Goal: Task Accomplishment & Management: Complete application form

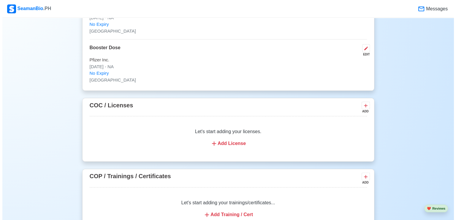
scroll to position [700, 0]
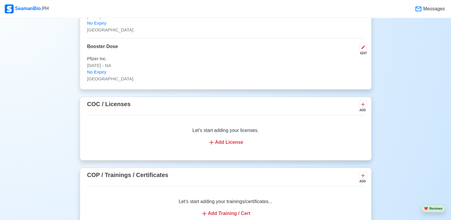
click at [212, 140] on icon at bounding box center [211, 142] width 7 height 7
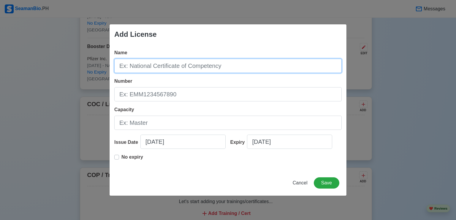
click at [154, 69] on input "Name" at bounding box center [227, 66] width 227 height 14
type input "NATIONAL CERTIFICATE III"
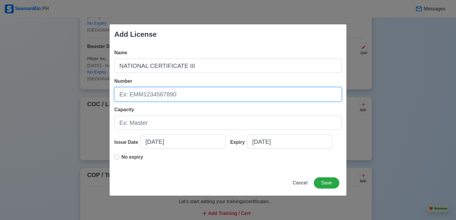
click at [140, 94] on input "Number" at bounding box center [227, 94] width 227 height 14
type input "22130303005096"
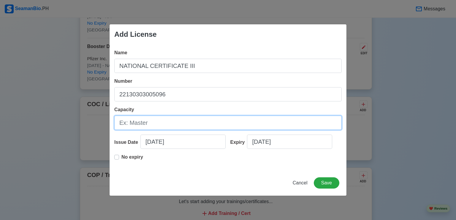
click at [133, 123] on input "Capacity" at bounding box center [227, 123] width 227 height 14
type input "CHIEFCOOK"
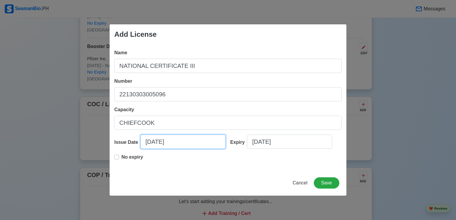
select select "****"
select select "*********"
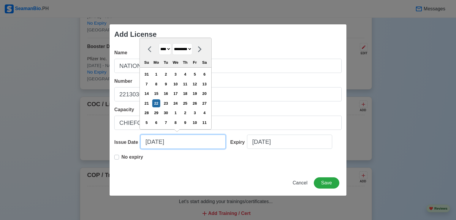
click at [152, 142] on input "[DATE]" at bounding box center [182, 142] width 85 height 14
type input "[DATE]"
select select "******"
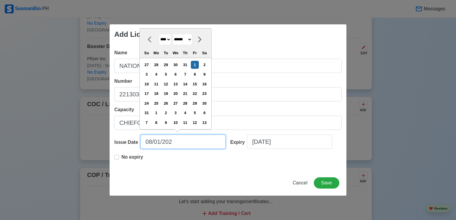
type input "[DATE]"
select select "****"
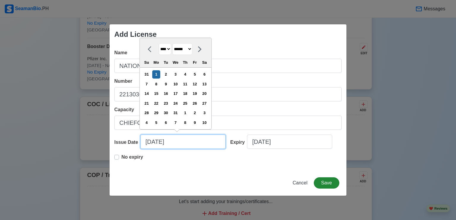
type input "[DATE]"
click at [324, 181] on button "Save" at bounding box center [327, 182] width 26 height 11
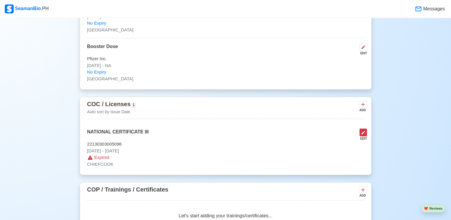
click at [361, 132] on icon at bounding box center [363, 132] width 5 height 5
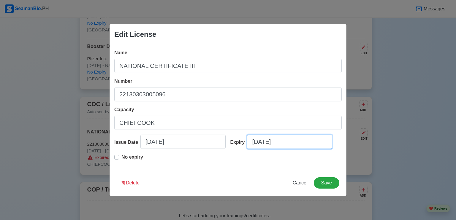
select select "****"
select select "*********"
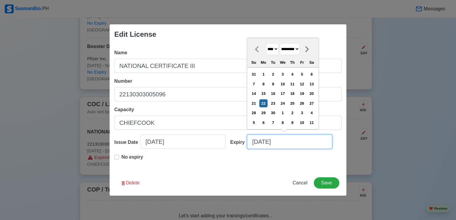
click at [258, 142] on input "[DATE]" at bounding box center [289, 142] width 85 height 14
type input "[DATE]"
select select "****"
type input "[DATE]"
select select "****"
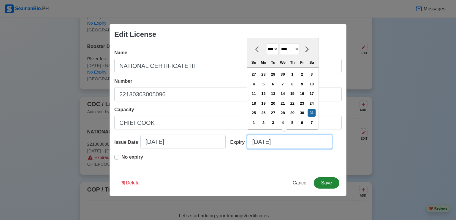
type input "[DATE]"
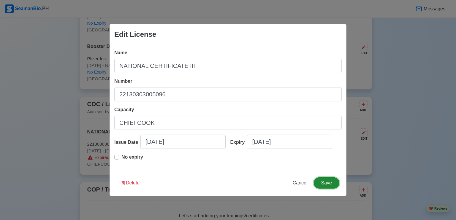
click at [322, 183] on button "Save" at bounding box center [327, 182] width 26 height 11
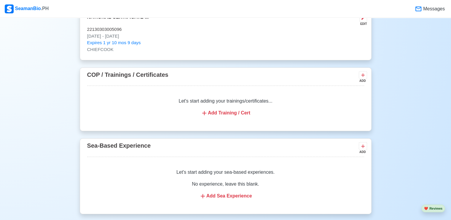
scroll to position [815, 0]
click at [237, 114] on div "Add Training / Cert" at bounding box center [225, 113] width 263 height 7
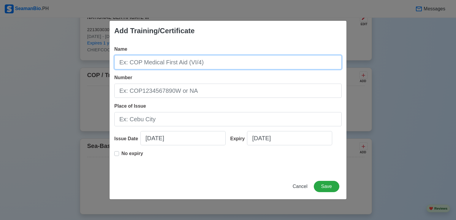
click at [204, 65] on input "Name" at bounding box center [227, 62] width 227 height 14
type input "CULINARY TRAINING EUROPEAN CUISINES AND BAKING"
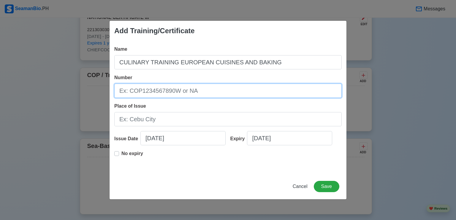
click at [179, 92] on input "Number" at bounding box center [227, 91] width 227 height 14
type input "NA"
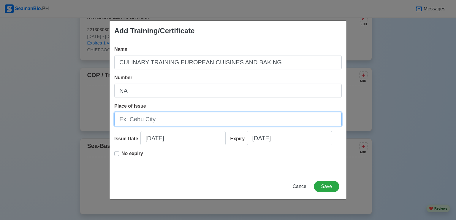
click at [153, 119] on input "Place of Issue" at bounding box center [227, 119] width 227 height 14
type input "d"
type input "[GEOGRAPHIC_DATA]"
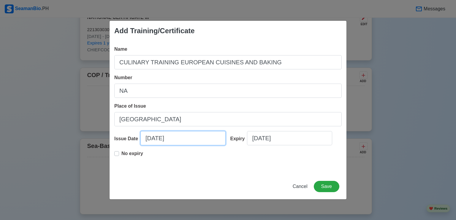
select select "****"
select select "*********"
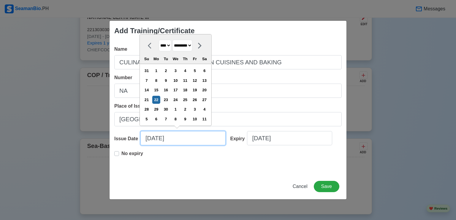
click at [195, 142] on input "[DATE]" at bounding box center [182, 138] width 85 height 14
click at [121, 154] on label "No expiry" at bounding box center [132, 156] width 22 height 12
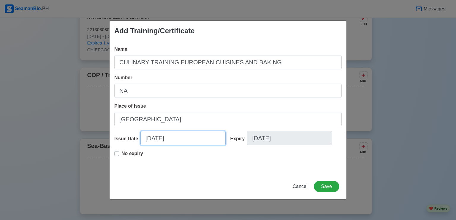
click at [150, 139] on input "[DATE]" at bounding box center [182, 138] width 85 height 14
select select "****"
select select "*********"
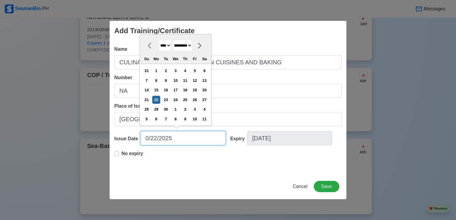
type input "[DATE]"
select select "*****"
click at [160, 140] on input "[DATE]" at bounding box center [182, 138] width 85 height 14
click at [177, 140] on input "[DATE]" at bounding box center [182, 138] width 85 height 14
type input "[DATE]"
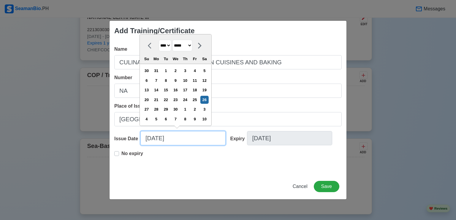
select select "****"
type input "[DATE]"
select select "****"
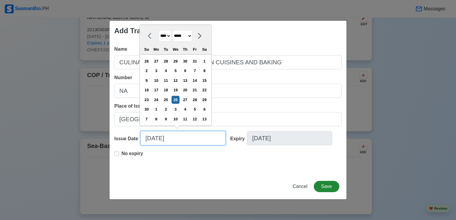
type input "[DATE]"
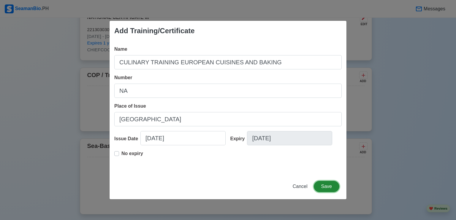
click at [321, 187] on button "Save" at bounding box center [327, 186] width 26 height 11
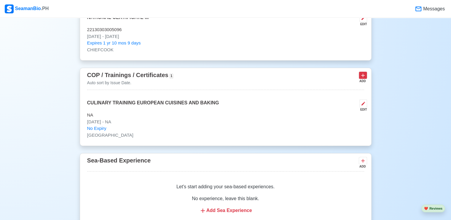
click at [363, 75] on icon at bounding box center [363, 75] width 6 height 6
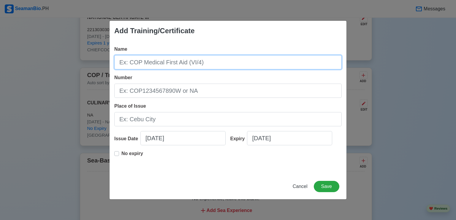
click at [183, 62] on input "Name" at bounding box center [227, 62] width 227 height 14
type input "SPECIALIZED COOKING COURSE CUISINE"
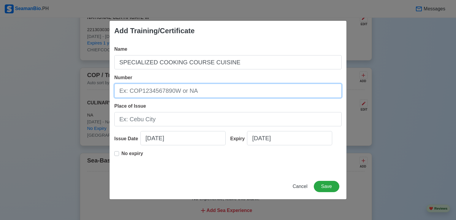
click at [177, 95] on input "Number" at bounding box center [227, 91] width 227 height 14
type input "SPC-IH-255-BLM"
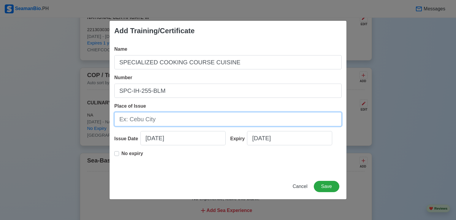
click at [165, 121] on input "Place of Issue" at bounding box center [227, 119] width 227 height 14
type input "[GEOGRAPHIC_DATA]"
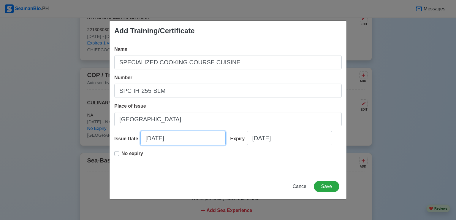
select select "****"
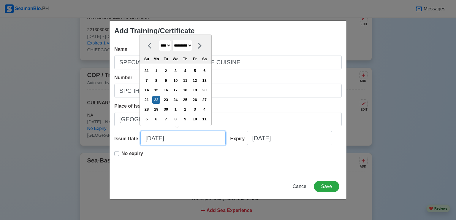
click at [200, 137] on input "[DATE]" at bounding box center [182, 138] width 85 height 14
click at [192, 44] on select "******* ******** ***** ***** *** **** **** ****** ********* ******* ******** **…" at bounding box center [182, 46] width 20 height 12
select select "*****"
click at [174, 40] on select "******* ******** ***** ***** *** **** **** ****** ********* ******* ******** **…" at bounding box center [182, 46] width 20 height 12
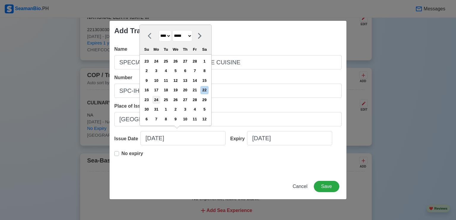
click at [159, 100] on div "24" at bounding box center [156, 100] width 8 height 8
type input "[DATE]"
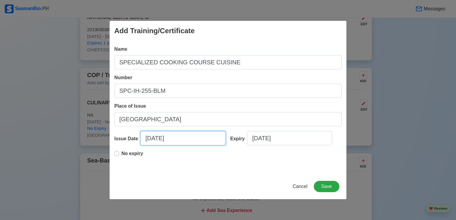
click at [160, 139] on input "[DATE]" at bounding box center [182, 138] width 85 height 14
select select "****"
select select "*****"
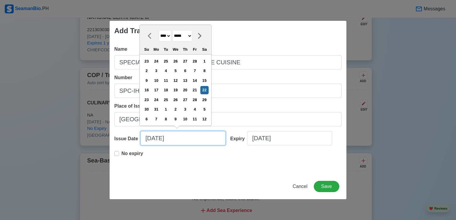
click at [177, 138] on input "[DATE]" at bounding box center [182, 138] width 85 height 14
type input "[DATE]"
select select "****"
type input "[DATE]"
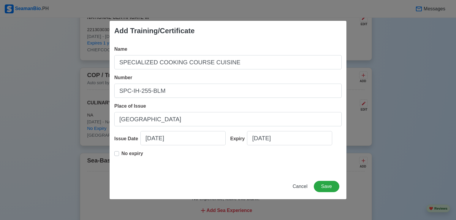
click at [121, 152] on label "No expiry" at bounding box center [132, 156] width 22 height 12
type input "[DATE]"
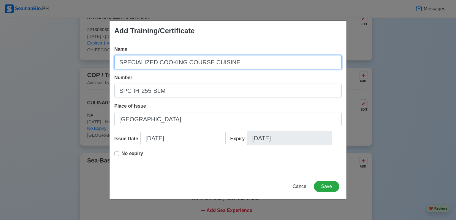
click at [207, 62] on input "SPECIALIZED COOKING COURSE CUISINE" at bounding box center [227, 62] width 227 height 14
type input "SPECIALIZED COOKING COURSE INDIAN CUISINE"
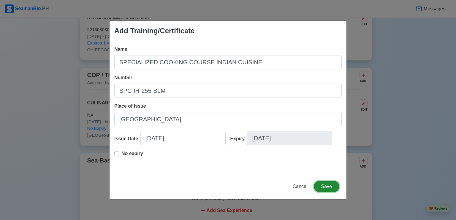
click at [329, 186] on button "Save" at bounding box center [327, 186] width 26 height 11
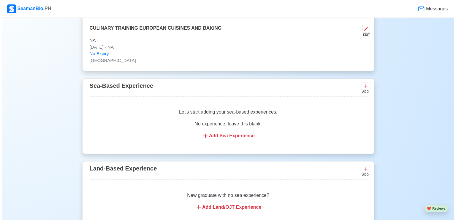
scroll to position [939, 0]
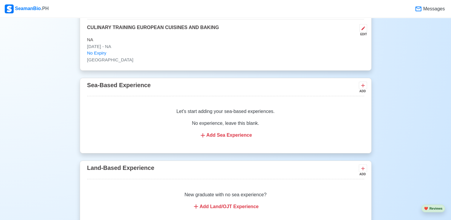
click at [203, 134] on icon at bounding box center [202, 135] width 7 height 7
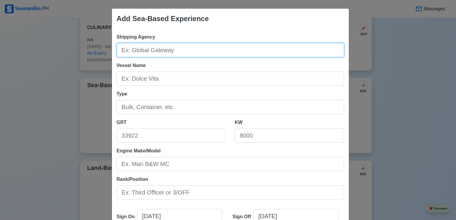
click at [177, 51] on input "Shipping Agency" at bounding box center [230, 50] width 227 height 14
type input "SYNERGY GROUP OPERATIONAL"
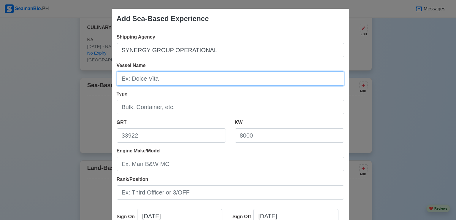
click at [145, 77] on input "Vessel Name" at bounding box center [230, 79] width 227 height 14
click at [144, 79] on input "MV TRUENEPTUNE" at bounding box center [230, 79] width 227 height 14
type input "MV TRUE NEPTUNE"
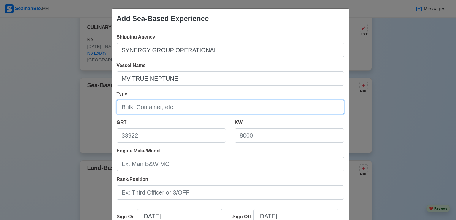
click at [134, 106] on input "Type" at bounding box center [230, 107] width 227 height 14
type input "BULK CARRIER"
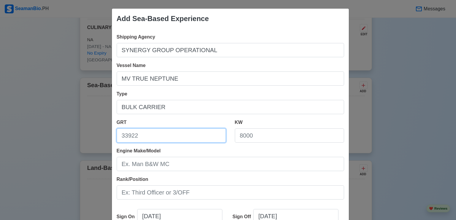
click at [136, 134] on input "GRT" at bounding box center [171, 135] width 109 height 14
type input "108237"
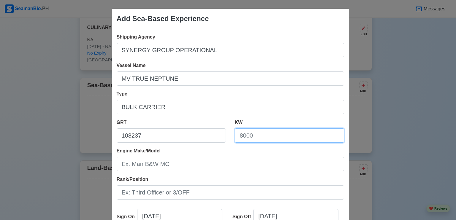
click at [250, 136] on input "KW" at bounding box center [289, 135] width 109 height 14
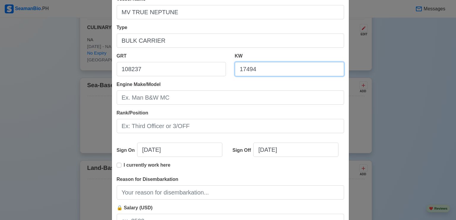
scroll to position [67, 0]
type input "17494"
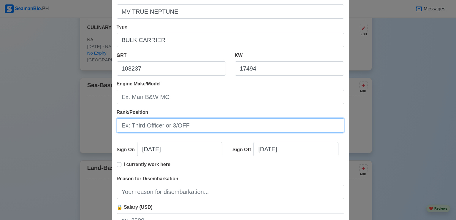
click at [171, 126] on input "Rank/Position" at bounding box center [230, 125] width 227 height 14
type input "CHIEFCOOK"
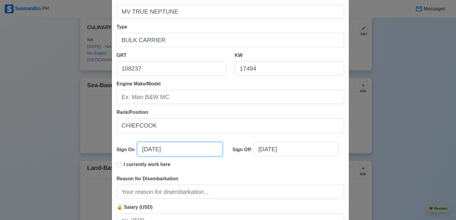
click at [145, 149] on input "[DATE]" at bounding box center [179, 149] width 85 height 14
select select "****"
select select "*********"
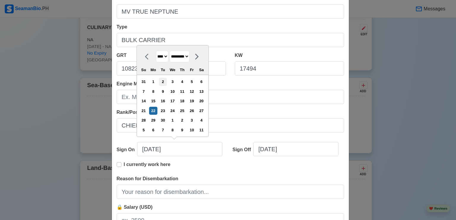
click at [165, 82] on div "2" at bounding box center [163, 82] width 8 height 8
type input "[DATE]"
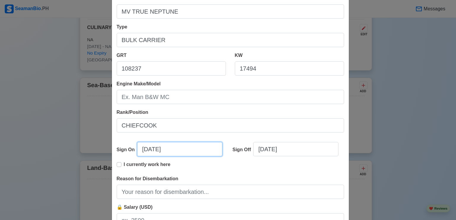
click at [144, 150] on input "[DATE]" at bounding box center [179, 149] width 85 height 14
select select "****"
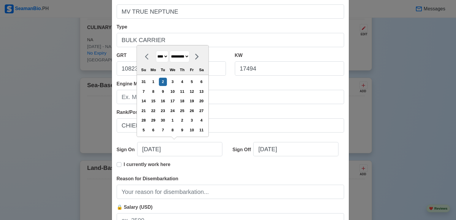
click at [189, 57] on select "******* ******** ***** ***** *** **** **** ****** ********* ******* ******** **…" at bounding box center [179, 57] width 20 height 12
select select "*****"
click at [169, 51] on select "******* ******** ***** ***** *** **** **** ****** ********* ******* ******** **…" at bounding box center [179, 57] width 20 height 12
click at [173, 82] on div "2" at bounding box center [173, 82] width 8 height 8
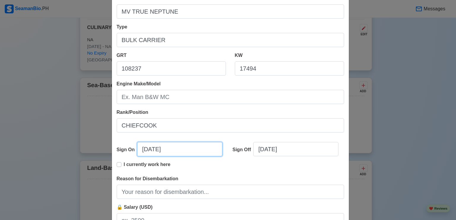
type input "[DATE]"
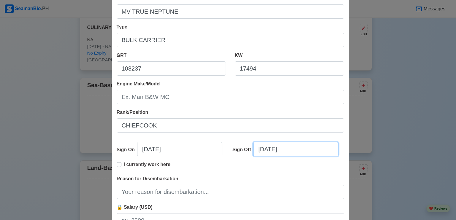
click at [263, 151] on input "[DATE]" at bounding box center [295, 149] width 85 height 14
select select "****"
select select "*********"
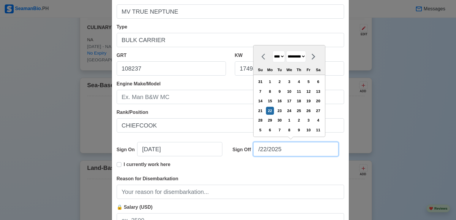
type input "[DATE]"
select select "*******"
type input "[DATE]"
select select "********"
click at [308, 149] on input "12172024/22/2025" at bounding box center [295, 149] width 85 height 14
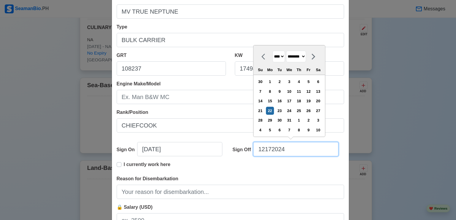
click at [269, 149] on input "12172024" at bounding box center [295, 149] width 85 height 14
type input "[DATE]"
select select "****"
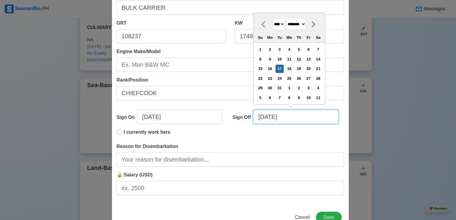
scroll to position [100, 0]
type input "[DATE]"
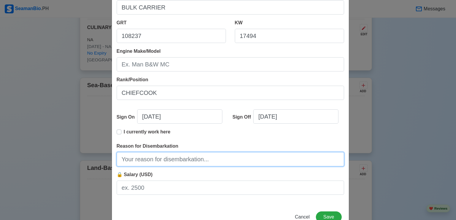
click at [141, 162] on input "Reason for Disembarkation" at bounding box center [230, 159] width 227 height 14
type input "End of Contract"
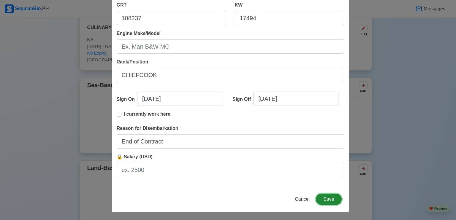
click at [325, 199] on button "Save" at bounding box center [329, 199] width 26 height 11
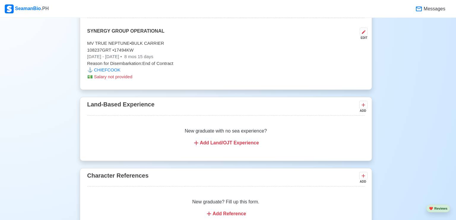
scroll to position [858, 0]
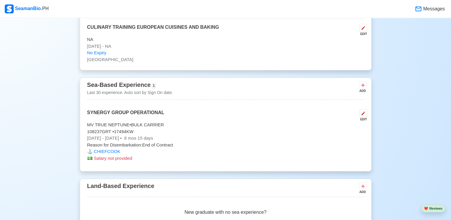
click at [105, 158] on span "Salary not provided" at bounding box center [113, 158] width 38 height 5
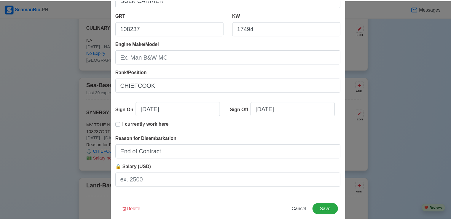
scroll to position [118, 0]
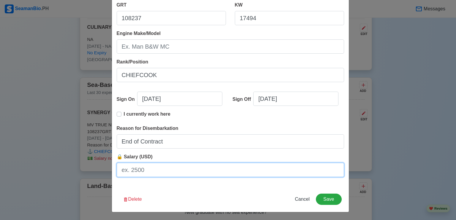
click at [142, 171] on input "🔒 Salary (USD)" at bounding box center [230, 170] width 227 height 14
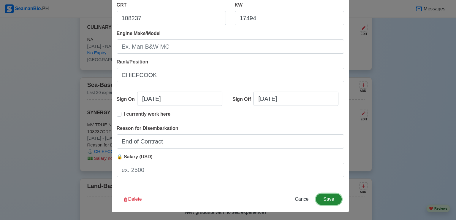
click at [322, 201] on button "Save" at bounding box center [329, 199] width 26 height 11
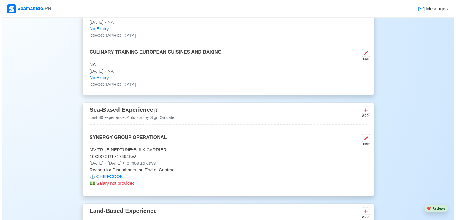
scroll to position [832, 0]
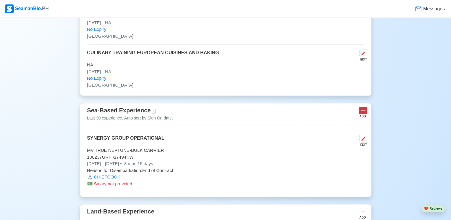
click at [363, 112] on icon at bounding box center [363, 111] width 6 height 6
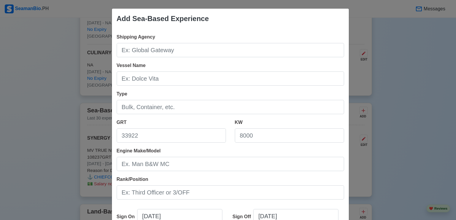
click at [48, 53] on div "Add Sea-Based Experience Shipping Agency Vessel Name Type GRT KW Engine Make/Mo…" at bounding box center [228, 110] width 456 height 220
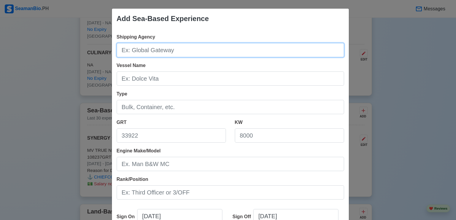
click at [169, 52] on input "Shipping Agency" at bounding box center [230, 50] width 227 height 14
type input "SYNERGY GROUP OPERATIONAL INC."
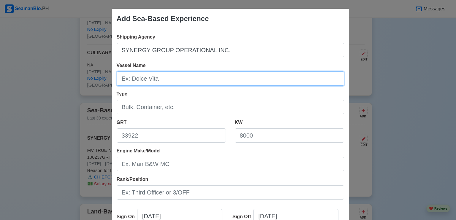
click at [153, 75] on input "Vessel Name" at bounding box center [230, 79] width 227 height 14
type input "MV GLOBAL HARMONY"
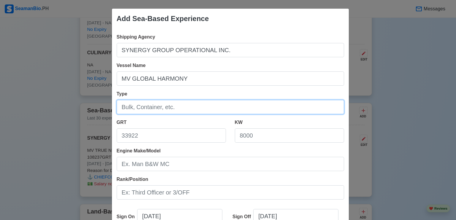
click at [149, 105] on input "Type" at bounding box center [230, 107] width 227 height 14
type input "BULK CARRIER"
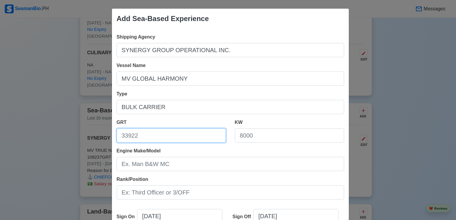
click at [140, 136] on input "GRT" at bounding box center [171, 135] width 109 height 14
click at [128, 137] on input "161294" at bounding box center [171, 135] width 109 height 14
type input "161,294"
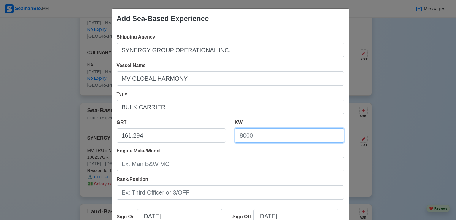
click at [255, 137] on input "KW" at bounding box center [289, 135] width 109 height 14
click at [242, 136] on input "23640" at bounding box center [289, 135] width 109 height 14
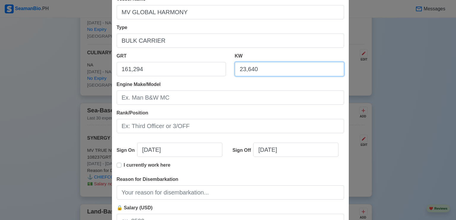
scroll to position [88, 0]
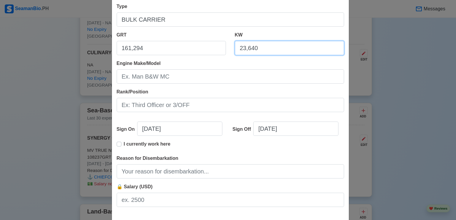
type input "23,640"
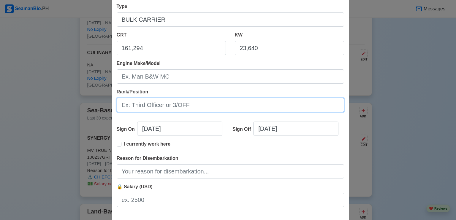
click at [164, 106] on input "Rank/Position" at bounding box center [230, 105] width 227 height 14
type input "CHIEFCOOK"
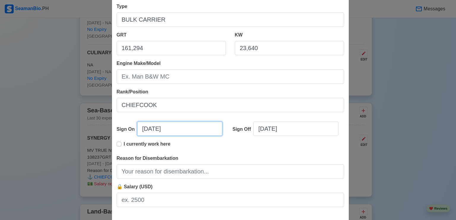
click at [144, 130] on input "[DATE]" at bounding box center [179, 129] width 85 height 14
select select "****"
select select "*********"
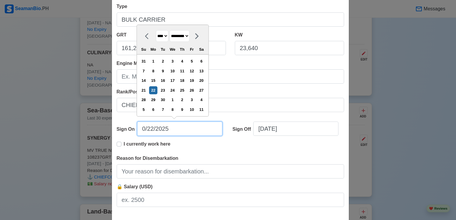
type input "[DATE]"
select select "*******"
type input "[DATE]"
select select "****"
type input "[DATE]"
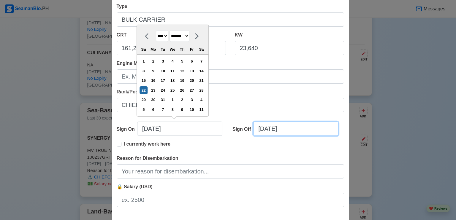
click at [292, 132] on input "[DATE]" at bounding box center [295, 129] width 85 height 14
select select "****"
select select "*********"
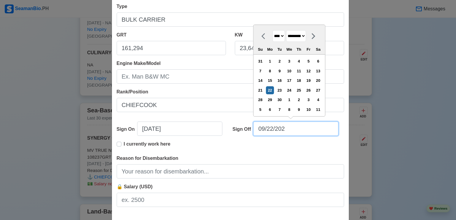
type input "[DATE]"
select select "****"
type input "[DATE]"
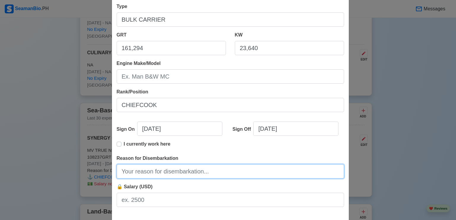
click at [140, 174] on input "Reason for Disembarkation" at bounding box center [230, 171] width 227 height 14
type input "End of Contract"
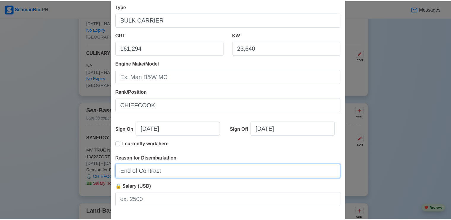
scroll to position [118, 0]
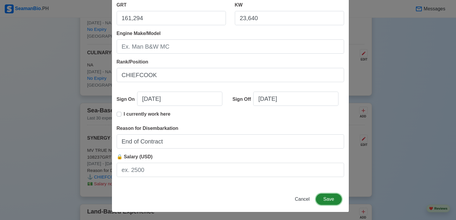
click at [327, 197] on button "Save" at bounding box center [329, 199] width 26 height 11
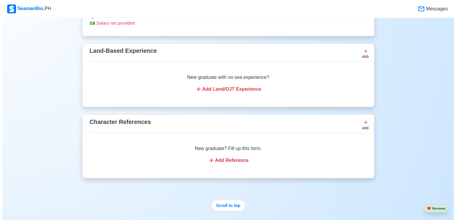
scroll to position [1055, 0]
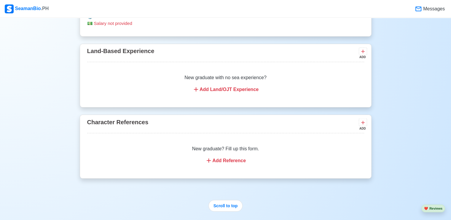
click at [198, 89] on icon at bounding box center [196, 89] width 4 height 4
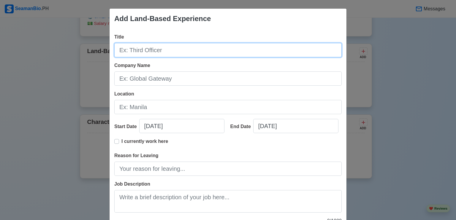
click at [153, 50] on input "Title" at bounding box center [227, 50] width 227 height 14
type input "ASSISTANT COOK"
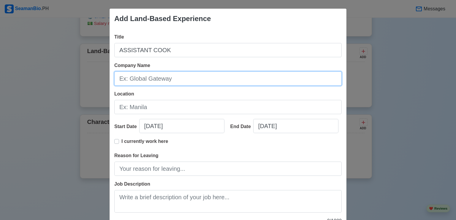
click at [153, 81] on input "Company Name" at bounding box center [227, 79] width 227 height 14
type input "TWOSOME STEAK HOUSE"
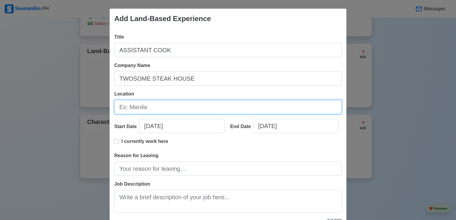
click at [129, 104] on input "Location" at bounding box center [227, 107] width 227 height 14
type input "[GEOGRAPHIC_DATA]"
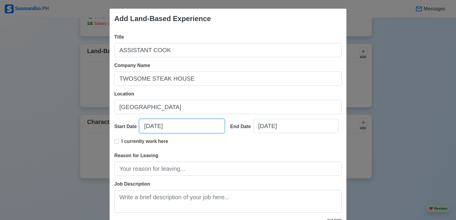
select select "****"
select select "*********"
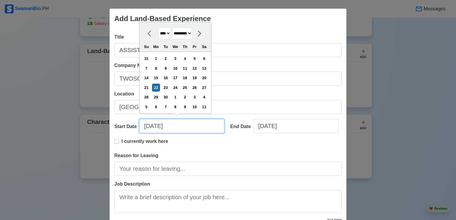
click at [172, 128] on input "[DATE]" at bounding box center [181, 126] width 85 height 14
type input "[DATE]"
select select "****"
type input "[DATE]"
select select "****"
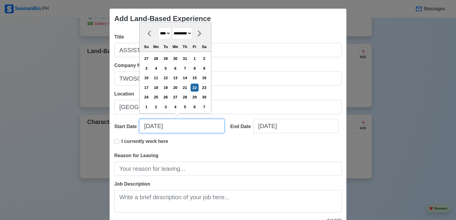
click at [157, 126] on input "[DATE]" at bounding box center [181, 126] width 85 height 14
click at [148, 126] on input "[DATE]" at bounding box center [181, 126] width 85 height 14
type input "[DATE]"
select select "****"
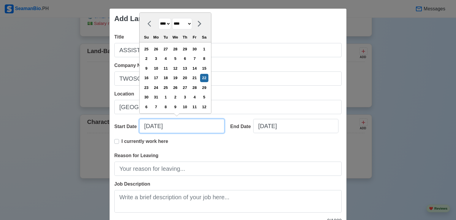
click at [154, 126] on input "[DATE]" at bounding box center [181, 126] width 85 height 14
type input "[DATE]"
select select "****"
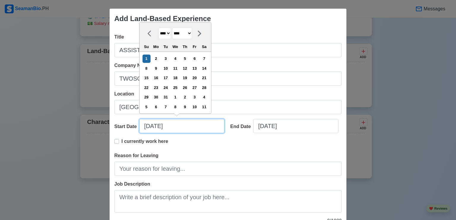
type input "[DATE]"
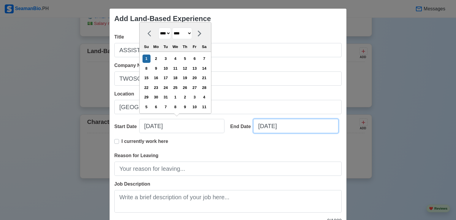
select select "****"
select select "*********"
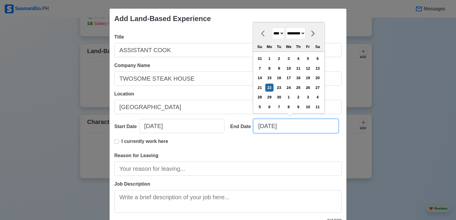
click at [287, 126] on input "[DATE]" at bounding box center [295, 126] width 85 height 14
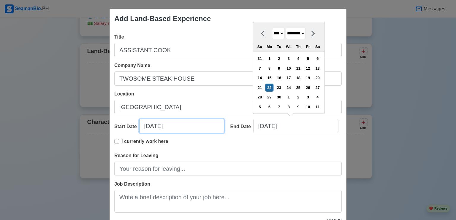
select select "****"
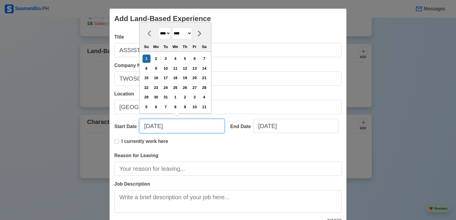
click at [172, 126] on input "[DATE]" at bounding box center [181, 126] width 85 height 14
type input "[DATE]"
select select "****"
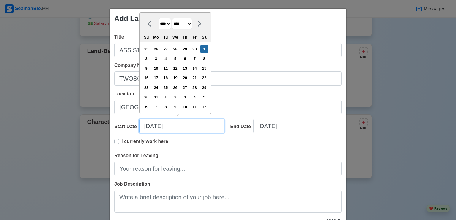
type input "[DATE]"
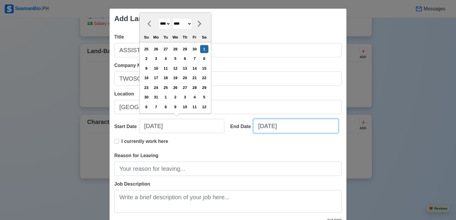
click at [269, 126] on input "[DATE]" at bounding box center [295, 126] width 85 height 14
select select "****"
select select "*********"
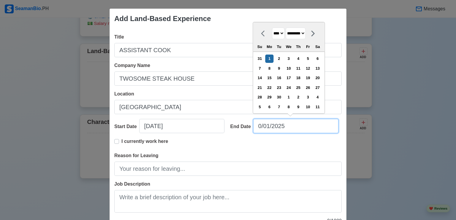
type input "[DATE]"
select select "****"
type input "[DATE]"
select select "****"
type input "[DATE]"
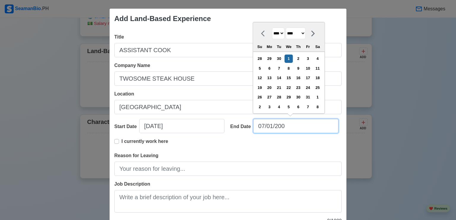
select select "****"
type input "[DATE]"
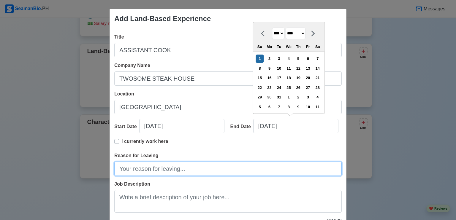
click at [165, 169] on input "Reason for Leaving" at bounding box center [227, 169] width 227 height 14
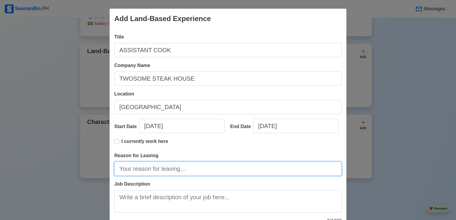
type input "Work Abroad"
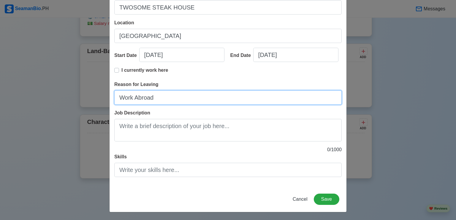
scroll to position [71, 0]
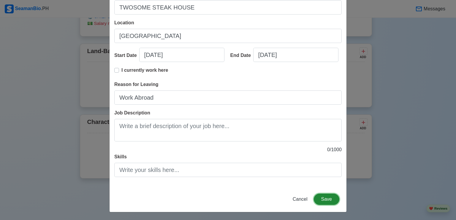
click at [320, 200] on button "Save" at bounding box center [327, 199] width 26 height 11
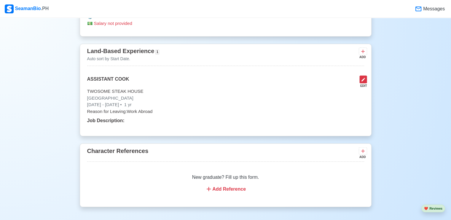
click at [364, 81] on icon at bounding box center [363, 79] width 5 height 5
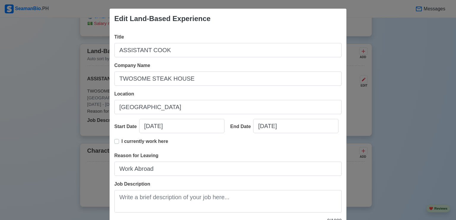
click at [365, 195] on div "Edit Land-Based Experience Title ASSISTANT COOK Company Name TWOSOME STEAK HOUS…" at bounding box center [228, 110] width 456 height 220
click at [444, 135] on div "Edit Land-Based Experience Title ASSISTANT COOK Company Name TWOSOME STEAK HOUS…" at bounding box center [228, 110] width 456 height 220
click at [421, 135] on div "Edit Land-Based Experience Title ASSISTANT COOK Company Name TWOSOME STEAK HOUS…" at bounding box center [228, 110] width 456 height 220
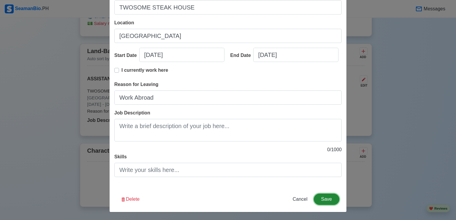
click at [318, 196] on button "Save" at bounding box center [327, 199] width 26 height 11
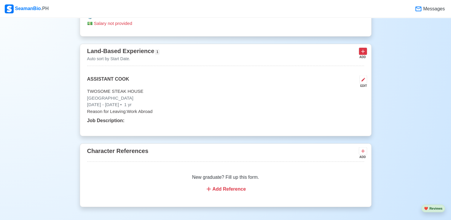
click at [362, 52] on icon at bounding box center [363, 51] width 6 height 6
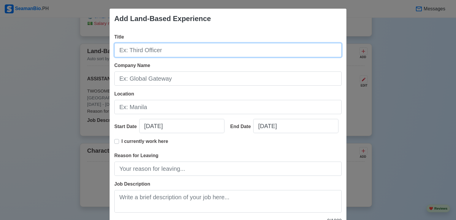
click at [140, 50] on input "Title" at bounding box center [227, 50] width 227 height 14
type input "J"
type input "[PERSON_NAME]"
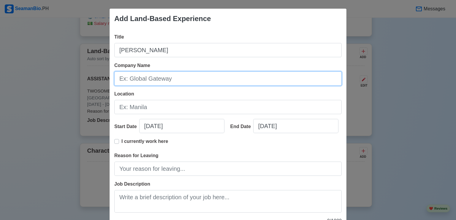
click at [156, 79] on input "Company Name" at bounding box center [227, 79] width 227 height 14
type input "JOLLIBEE MATINA"
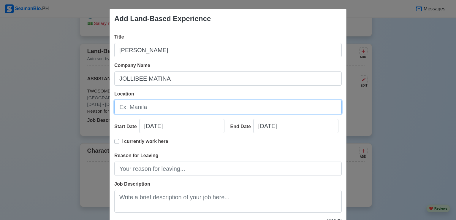
click at [153, 111] on input "Location" at bounding box center [227, 107] width 227 height 14
type input "[GEOGRAPHIC_DATA]"
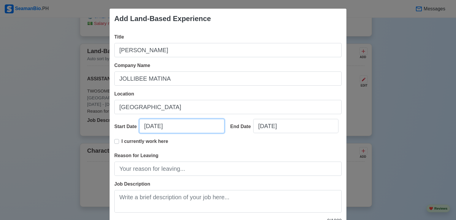
click at [173, 128] on input "[DATE]" at bounding box center [181, 126] width 85 height 14
select select "****"
select select "*********"
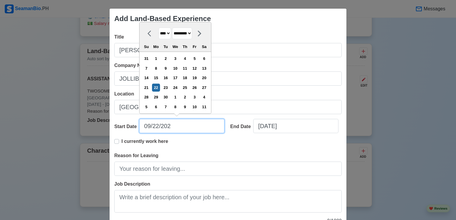
type input "[DATE]"
select select "****"
type input "[DATE]"
select select "****"
click at [158, 126] on input "[DATE]" at bounding box center [181, 126] width 85 height 14
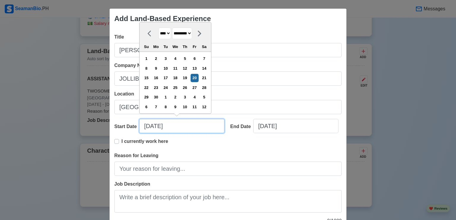
click at [149, 127] on input "[DATE]" at bounding box center [181, 126] width 85 height 14
type input "[DATE]"
select select "***"
type input "[DATE]"
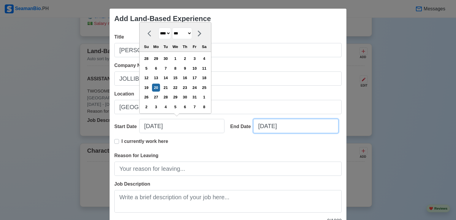
select select "****"
select select "*********"
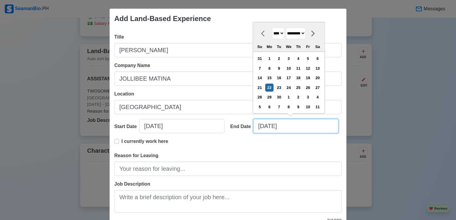
click at [293, 127] on input "[DATE]" at bounding box center [295, 126] width 85 height 14
type input "[DATE]"
select select "****"
type input "[DATE]"
select select "****"
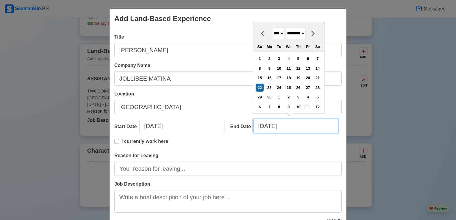
click at [267, 126] on input "[DATE]" at bounding box center [295, 126] width 85 height 14
type input "[DATE]"
select select "*******"
type input "[DATE]"
select select "*******"
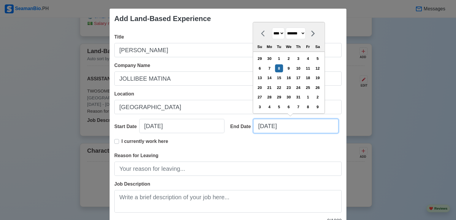
type input "[DATE]"
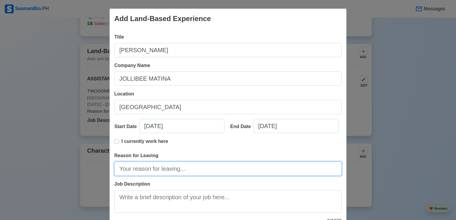
click at [194, 167] on input "Reason for Leaving" at bounding box center [227, 169] width 227 height 14
type input "End of Contract"
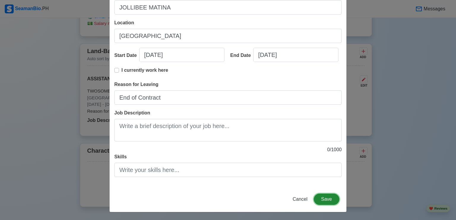
click at [324, 197] on button "Save" at bounding box center [327, 199] width 26 height 11
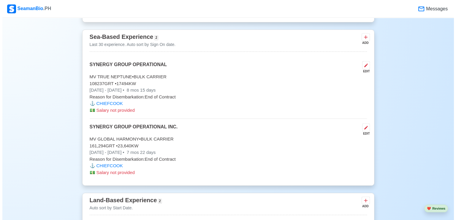
scroll to position [916, 0]
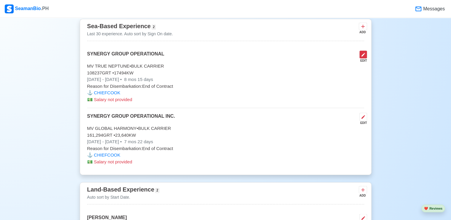
click at [362, 57] on button at bounding box center [364, 54] width 8 height 8
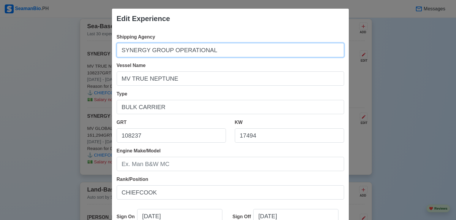
click at [198, 50] on input "SYNERGY GROUP OPERATIONAL" at bounding box center [230, 50] width 227 height 14
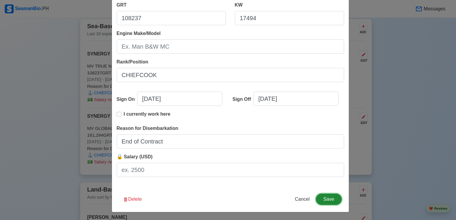
click at [325, 200] on button "Save" at bounding box center [329, 199] width 26 height 11
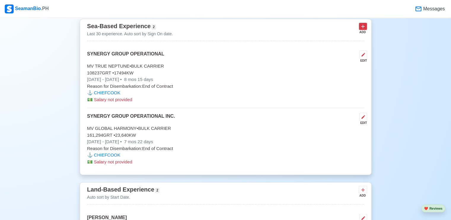
click at [364, 26] on icon at bounding box center [363, 27] width 4 height 4
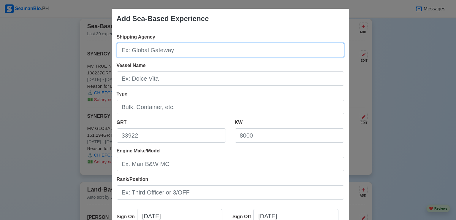
click at [153, 51] on input "Shipping Agency" at bounding box center [230, 50] width 227 height 14
type input "[PERSON_NAME] CREW [GEOGRAPHIC_DATA]"
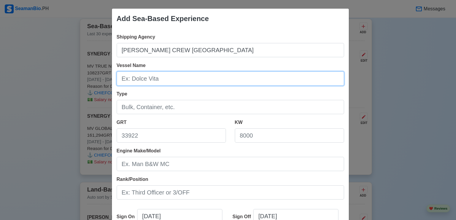
click at [134, 80] on input "Vessel Name" at bounding box center [230, 79] width 227 height 14
type input "[PERSON_NAME]"
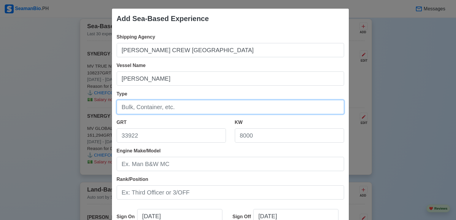
click at [141, 108] on input "Type" at bounding box center [230, 107] width 227 height 14
type input "LPG CARRIER"
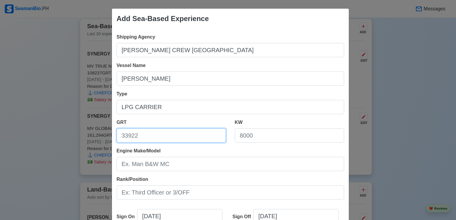
click at [142, 136] on input "GRT" at bounding box center [171, 135] width 109 height 14
type input "28580"
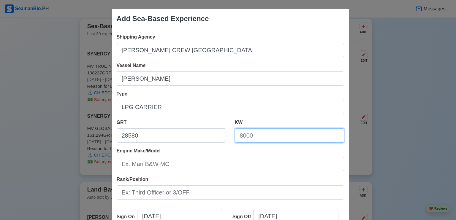
click at [245, 138] on input "KW" at bounding box center [289, 135] width 109 height 14
type input "12040"
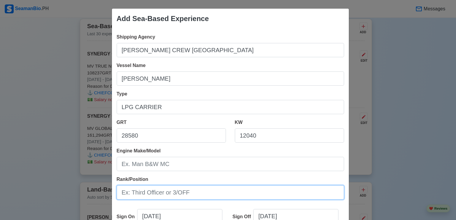
click at [185, 193] on input "Rank/Position" at bounding box center [230, 192] width 227 height 14
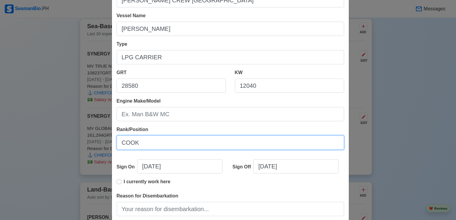
scroll to position [61, 0]
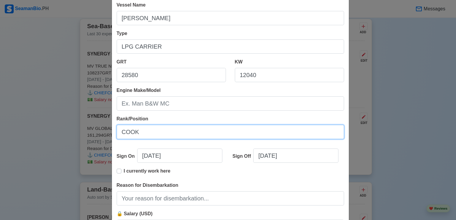
click at [120, 132] on input "COOK" at bounding box center [230, 132] width 227 height 14
type input "CHIEFCOOK"
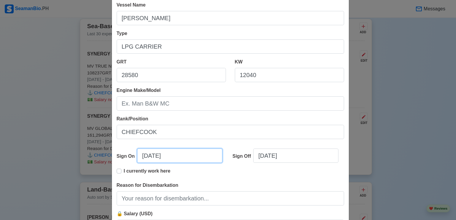
click at [145, 156] on input "[DATE]" at bounding box center [179, 156] width 85 height 14
select select "****"
select select "*********"
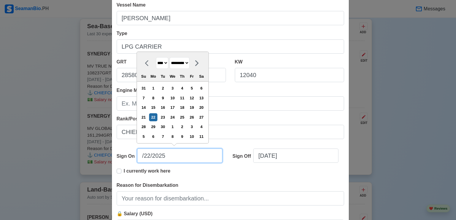
type input "[DATE]"
select select "*******"
type input "[DATE]"
select select "********"
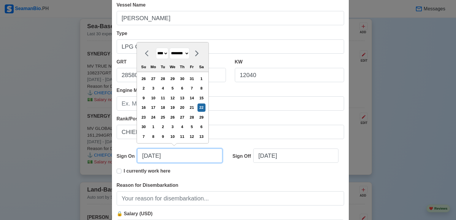
click at [155, 158] on input "[DATE]" at bounding box center [179, 156] width 85 height 14
click at [172, 156] on input "[DATE]" at bounding box center [179, 156] width 85 height 14
type input "[DATE]"
select select "****"
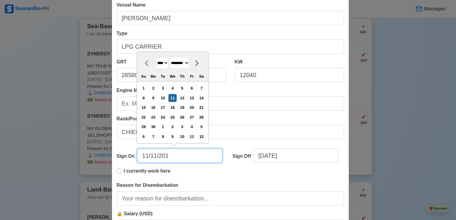
type input "[DATE]"
select select "****"
type input "[DATE]"
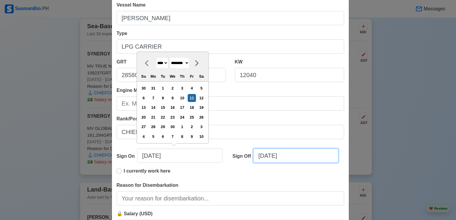
click at [288, 155] on input "[DATE]" at bounding box center [295, 156] width 85 height 14
select select "****"
select select "*********"
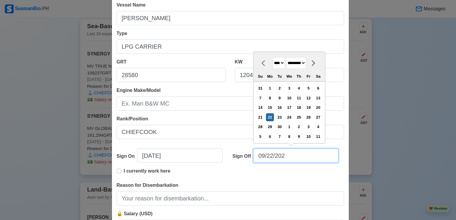
type input "[DATE]"
select select "****"
type input "[DATE]"
select select "****"
click at [271, 157] on input "[DATE]" at bounding box center [295, 156] width 85 height 14
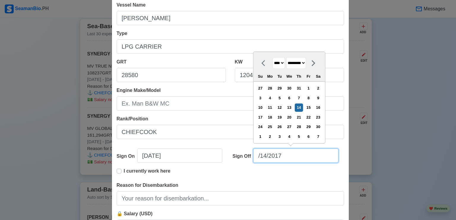
type input "[DATE]"
select select "*******"
type input "[DATE]"
select select "*******"
type input "[DATE]"
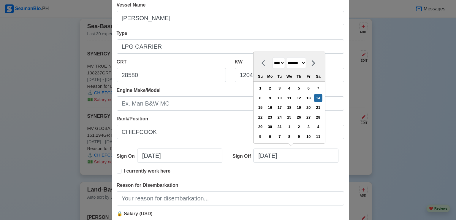
click at [211, 175] on div "I currently work here" at bounding box center [230, 175] width 227 height 14
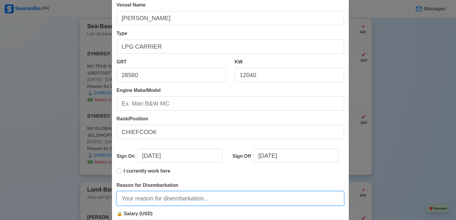
click at [183, 197] on input "Reason for Disembarkation" at bounding box center [230, 198] width 227 height 14
type input "End of Contract"
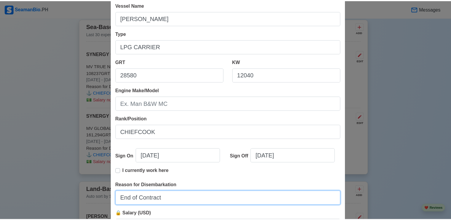
scroll to position [118, 0]
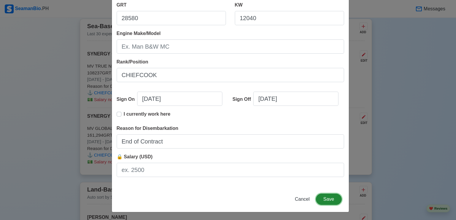
click at [323, 195] on button "Save" at bounding box center [329, 199] width 26 height 11
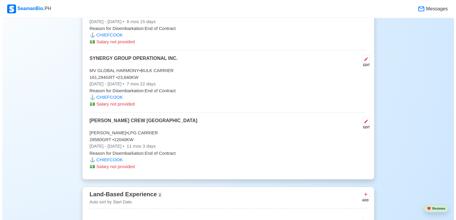
scroll to position [974, 0]
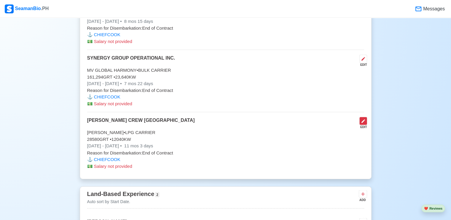
click at [361, 121] on icon at bounding box center [363, 121] width 5 height 5
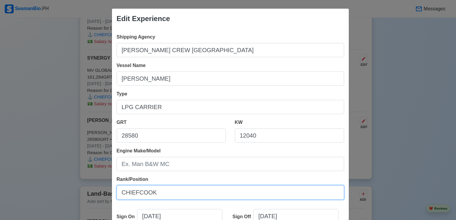
click at [135, 193] on input "CHIEFCOOK" at bounding box center [230, 192] width 227 height 14
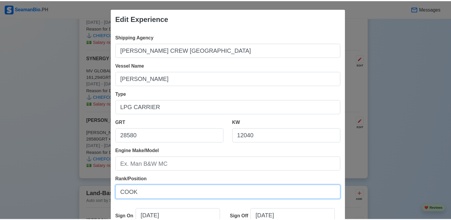
scroll to position [118, 0]
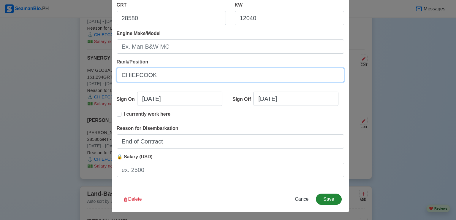
type input "CHIEFCOOK"
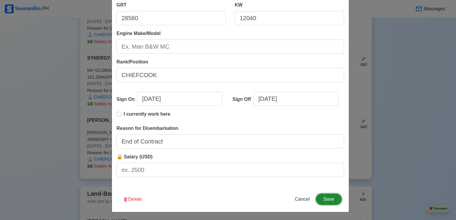
click at [334, 199] on button "Save" at bounding box center [329, 199] width 26 height 11
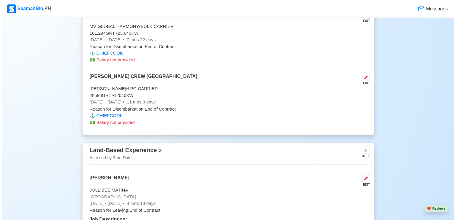
scroll to position [1018, 0]
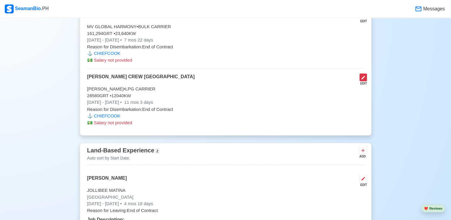
click at [364, 78] on icon at bounding box center [363, 77] width 5 height 5
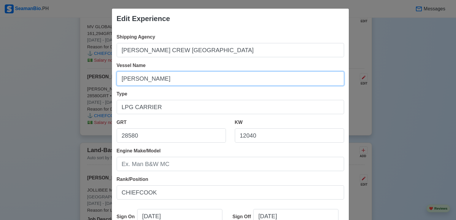
click at [185, 79] on input "[PERSON_NAME]" at bounding box center [230, 79] width 227 height 14
type input "M.T. GASCHEM B"
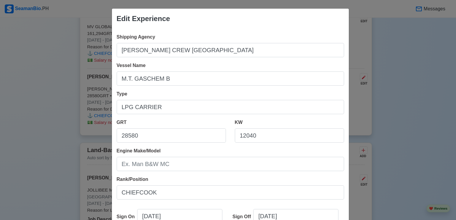
click at [79, 118] on div "Edit Experience Shipping Agency [PERSON_NAME] CREW [GEOGRAPHIC_DATA] Vessel Nam…" at bounding box center [228, 110] width 456 height 220
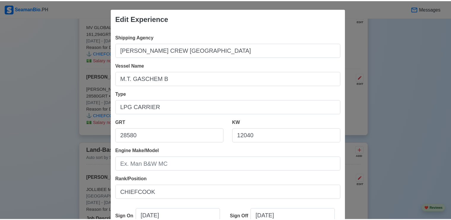
scroll to position [118, 0]
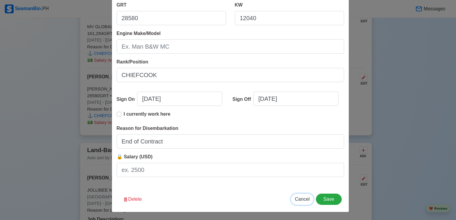
click at [305, 200] on span "Cancel" at bounding box center [302, 199] width 15 height 5
type input "[DATE]"
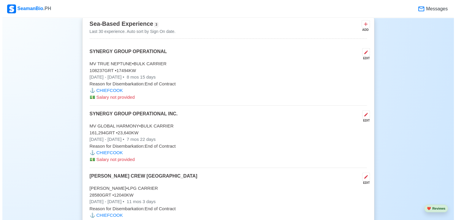
scroll to position [905, 0]
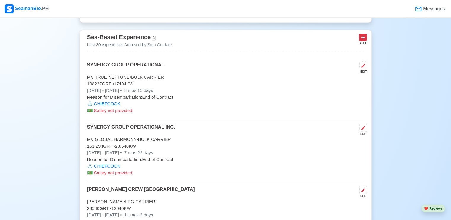
click at [362, 36] on icon at bounding box center [363, 37] width 6 height 6
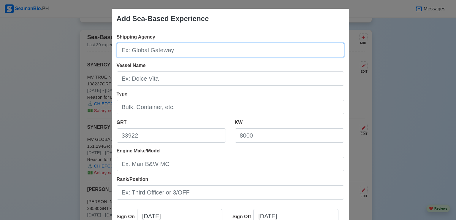
click at [149, 49] on input "Shipping Agency" at bounding box center [230, 50] width 227 height 14
type input "[PERSON_NAME] CREW [GEOGRAPHIC_DATA]"
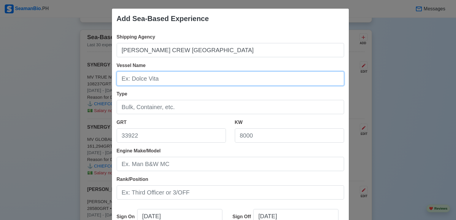
click at [150, 79] on input "Vessel Name" at bounding box center [230, 79] width 227 height 14
type input "[PERSON_NAME] [GEOGRAPHIC_DATA]"
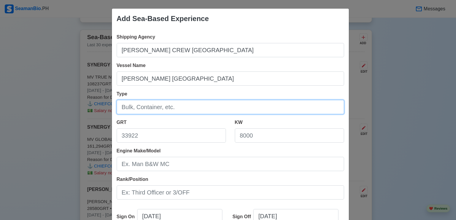
click at [158, 108] on input "Type" at bounding box center [230, 107] width 227 height 14
type input "LPG CARRIER"
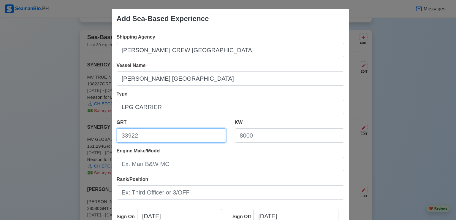
click at [144, 138] on input "GRT" at bounding box center [171, 135] width 109 height 14
click at [120, 136] on input "9480" at bounding box center [171, 135] width 109 height 14
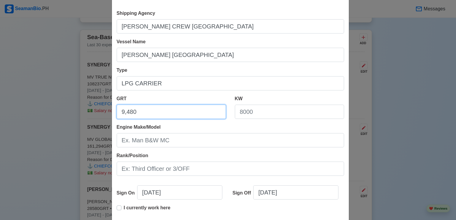
type input "9,480"
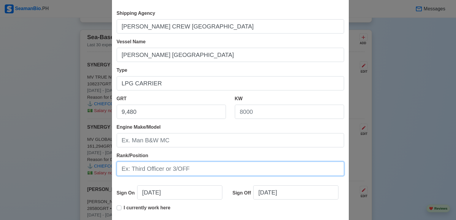
click at [165, 167] on input "Rank/Position" at bounding box center [230, 169] width 227 height 14
type input "CHIEFCOOK"
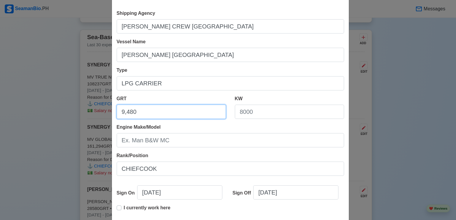
click at [180, 113] on input "9,480" at bounding box center [171, 112] width 109 height 14
type input "9"
type input "22977"
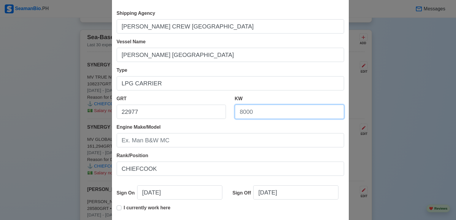
click at [244, 114] on input "KW" at bounding box center [289, 112] width 109 height 14
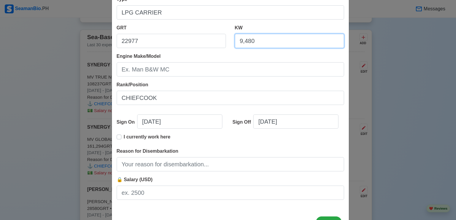
scroll to position [99, 0]
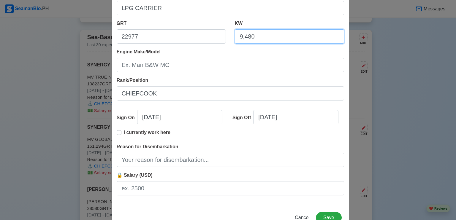
type input "9,480"
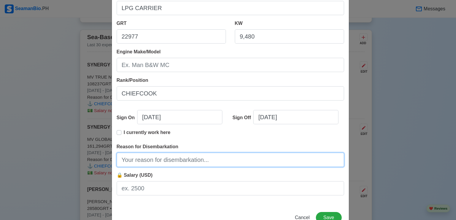
click at [193, 162] on input "Reason for Disembarkation" at bounding box center [230, 160] width 227 height 14
type input "End of Contract"
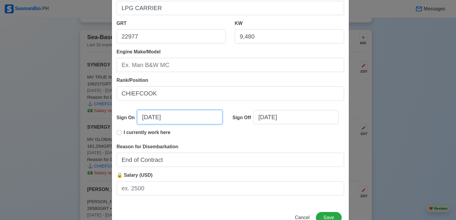
select select "****"
select select "*********"
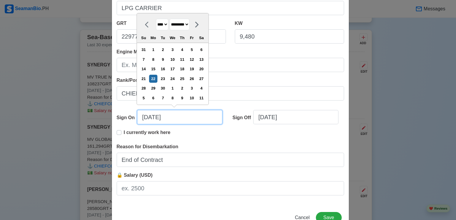
click at [145, 117] on input "[DATE]" at bounding box center [179, 117] width 85 height 14
type input "[DATE]"
select select "********"
click at [153, 118] on input "27/22/2025" at bounding box center [179, 117] width 85 height 14
click at [173, 118] on input "[DATE]" at bounding box center [179, 117] width 85 height 14
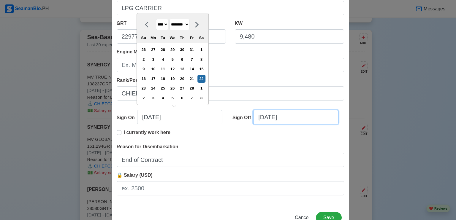
type input "[DATE]"
select select "****"
select select "*********"
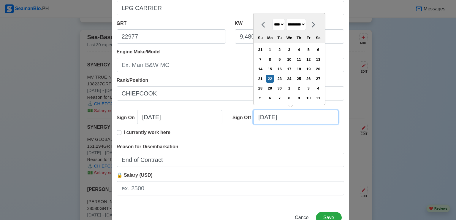
click at [288, 115] on input "[DATE]" at bounding box center [295, 117] width 85 height 14
type input "[DATE]"
select select "****"
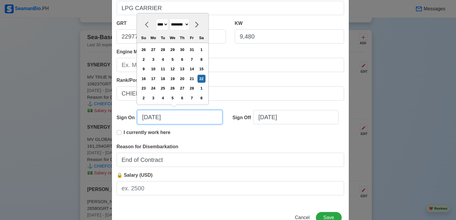
click at [193, 117] on input "[DATE]" at bounding box center [179, 117] width 85 height 14
click at [146, 117] on input "[DATE]" at bounding box center [179, 117] width 85 height 14
click at [174, 121] on input "[DATE]" at bounding box center [179, 117] width 85 height 14
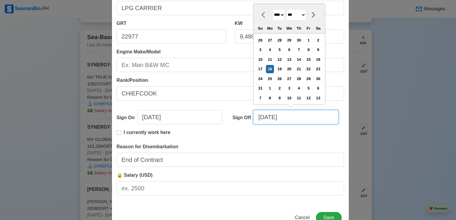
click at [288, 117] on input "[DATE]" at bounding box center [295, 117] width 85 height 14
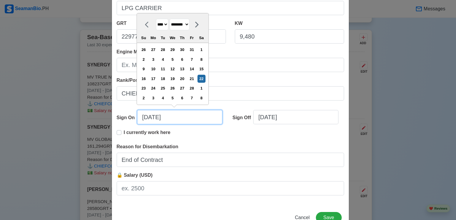
click at [146, 116] on input "[DATE]" at bounding box center [179, 117] width 85 height 14
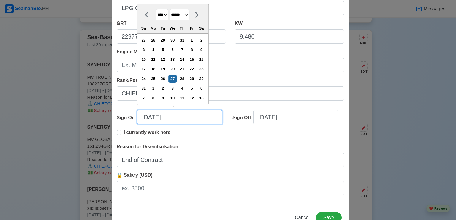
click at [172, 120] on input "[DATE]" at bounding box center [179, 117] width 85 height 14
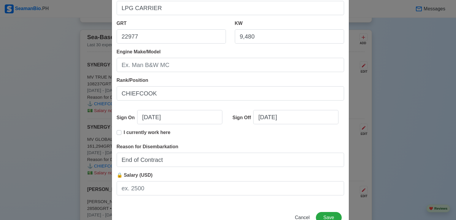
click at [238, 135] on div "I currently work here" at bounding box center [230, 136] width 227 height 14
click at [329, 217] on button "Save" at bounding box center [329, 217] width 26 height 11
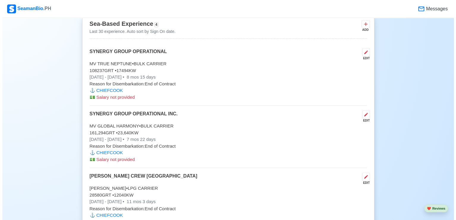
scroll to position [918, 0]
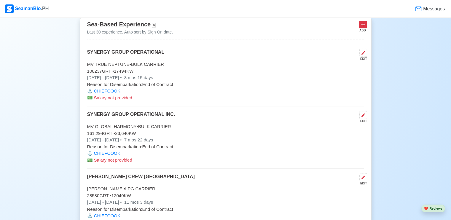
click at [362, 25] on icon at bounding box center [363, 25] width 4 height 4
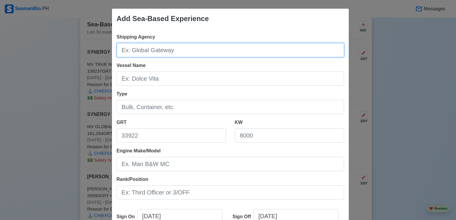
click at [162, 48] on input "Shipping Agency" at bounding box center [230, 50] width 227 height 14
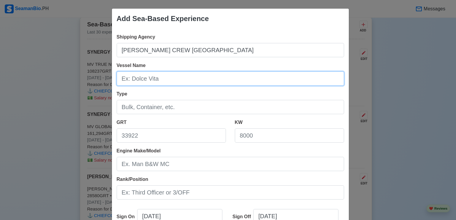
click at [153, 76] on input "Vessel Name" at bounding box center [230, 79] width 227 height 14
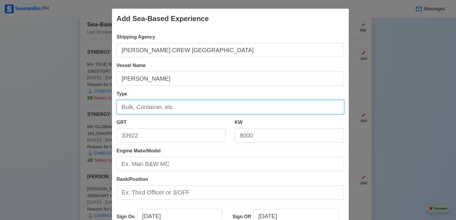
click at [170, 106] on input "Type" at bounding box center [230, 107] width 227 height 14
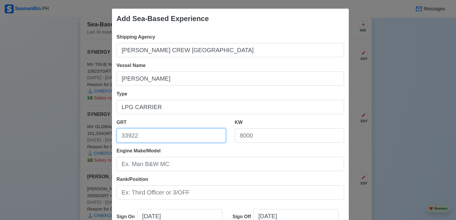
click at [138, 138] on input "GRT" at bounding box center [171, 135] width 109 height 14
click at [122, 137] on input "5945" at bounding box center [171, 135] width 109 height 14
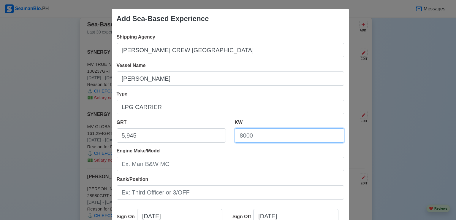
click at [249, 136] on input "KW" at bounding box center [289, 135] width 109 height 14
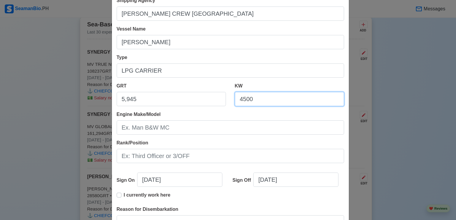
scroll to position [37, 0]
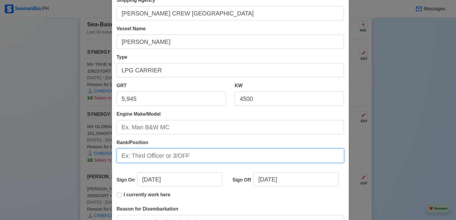
click at [179, 156] on input "Rank/Position" at bounding box center [230, 156] width 227 height 14
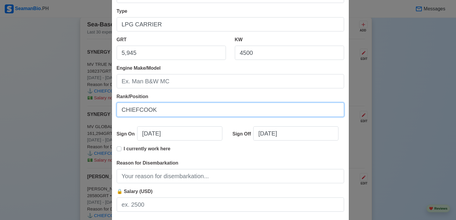
scroll to position [83, 0]
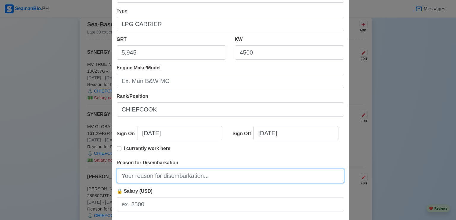
click at [132, 175] on input "Reason for Disembarkation" at bounding box center [230, 176] width 227 height 14
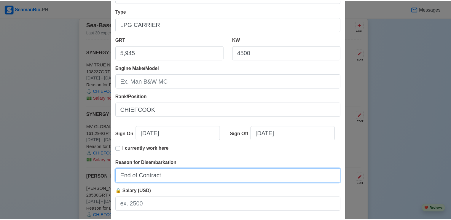
scroll to position [118, 0]
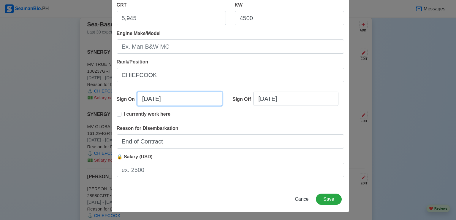
click at [145, 99] on input "[DATE]" at bounding box center [179, 99] width 85 height 14
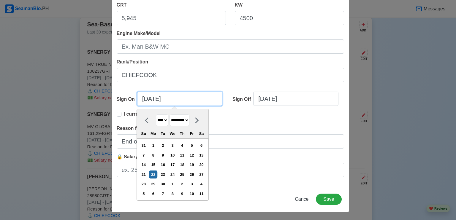
click at [153, 99] on input "[DATE]" at bounding box center [179, 99] width 85 height 14
click at [145, 98] on input "[DATE]" at bounding box center [179, 99] width 85 height 14
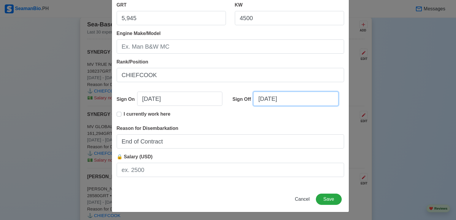
click at [287, 98] on input "[DATE]" at bounding box center [295, 99] width 85 height 14
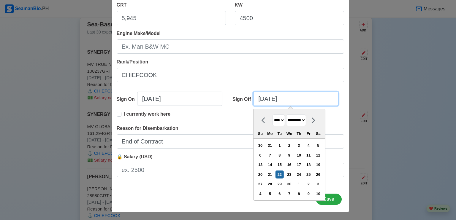
click at [271, 98] on input "[DATE]" at bounding box center [295, 99] width 85 height 14
click at [263, 99] on input "[DATE]" at bounding box center [295, 99] width 85 height 14
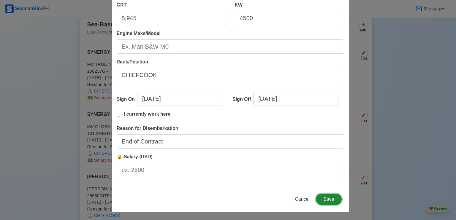
click at [322, 201] on button "Save" at bounding box center [329, 199] width 26 height 11
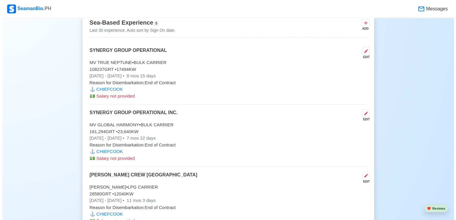
scroll to position [919, 0]
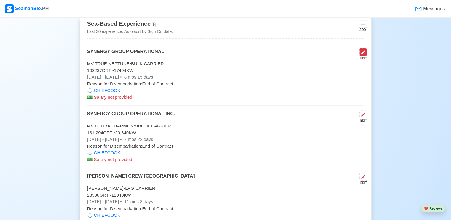
click at [363, 52] on icon at bounding box center [364, 52] width 4 height 4
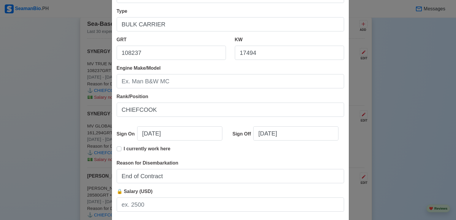
scroll to position [83, 0]
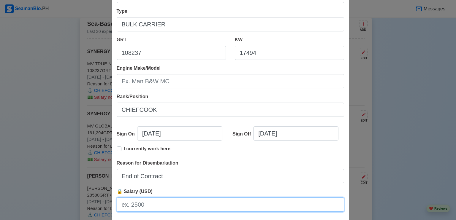
click at [148, 204] on input "🔒 Salary (USD)" at bounding box center [230, 205] width 227 height 14
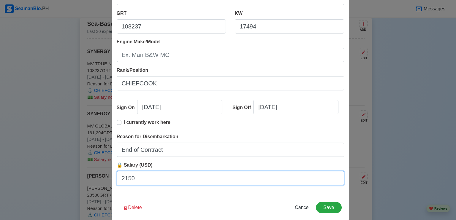
scroll to position [118, 0]
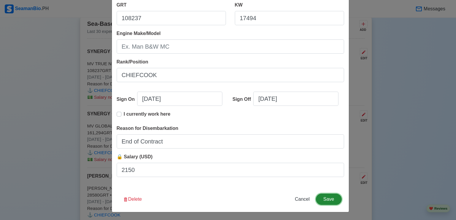
click at [327, 199] on button "Save" at bounding box center [329, 199] width 26 height 11
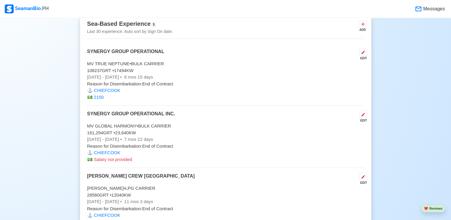
click at [363, 118] on div "EDIT" at bounding box center [362, 120] width 10 height 4
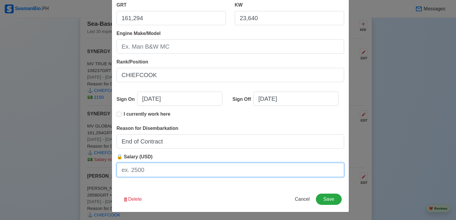
click at [144, 173] on input "🔒 Salary (USD)" at bounding box center [230, 170] width 227 height 14
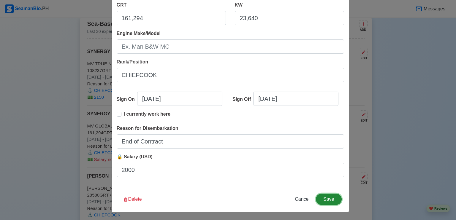
click at [326, 200] on button "Save" at bounding box center [329, 199] width 26 height 11
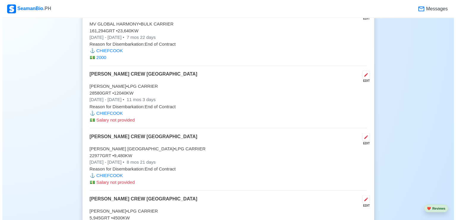
scroll to position [1021, 0]
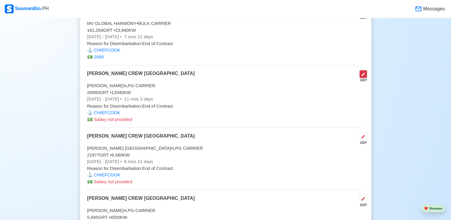
click at [363, 76] on icon at bounding box center [363, 74] width 5 height 5
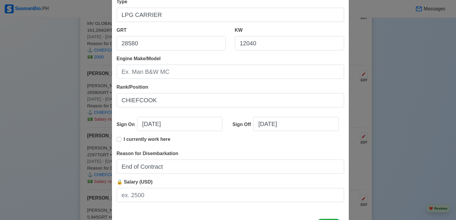
scroll to position [93, 0]
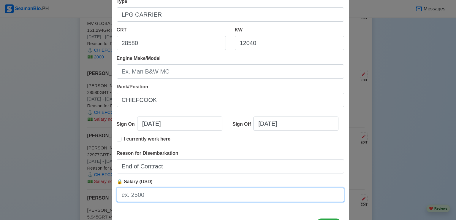
click at [148, 195] on input "🔒 Salary (USD)" at bounding box center [230, 195] width 227 height 14
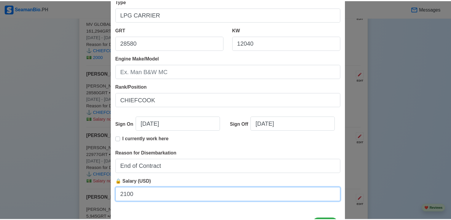
scroll to position [118, 0]
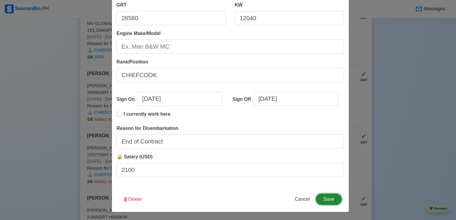
click at [323, 196] on button "Save" at bounding box center [329, 199] width 26 height 11
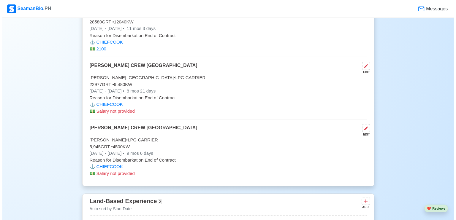
scroll to position [1093, 0]
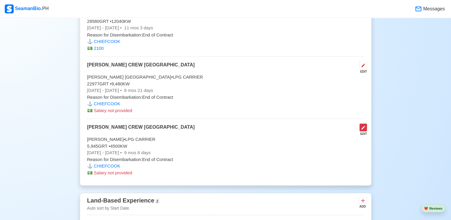
click at [363, 127] on icon at bounding box center [364, 128] width 4 height 4
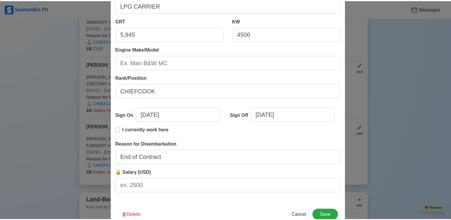
scroll to position [118, 0]
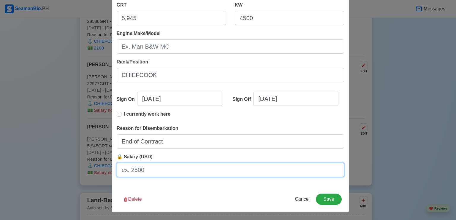
click at [133, 173] on input "🔒 Salary (USD)" at bounding box center [230, 170] width 227 height 14
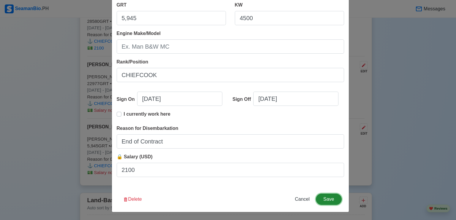
click at [326, 200] on button "Save" at bounding box center [329, 199] width 26 height 11
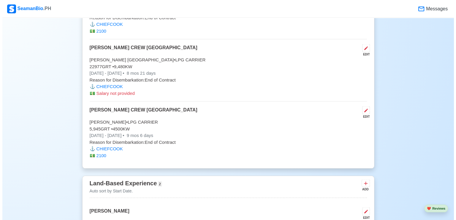
scroll to position [1094, 0]
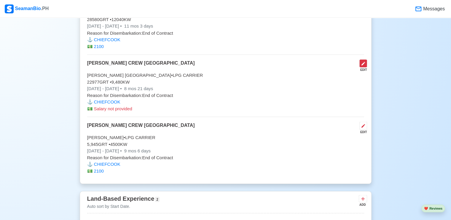
click at [362, 64] on icon at bounding box center [364, 64] width 4 height 4
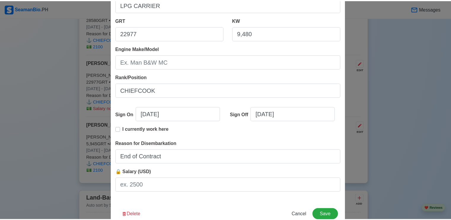
scroll to position [118, 0]
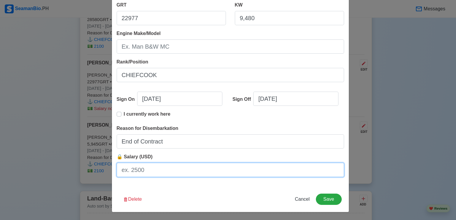
click at [154, 175] on input "🔒 Salary (USD)" at bounding box center [230, 170] width 227 height 14
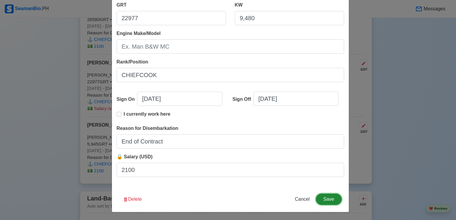
click at [325, 200] on button "Save" at bounding box center [329, 199] width 26 height 11
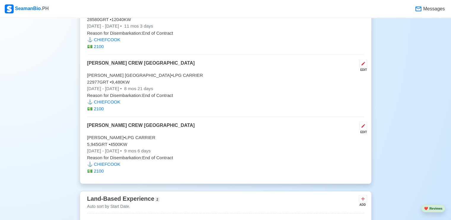
drag, startPoint x: 325, startPoint y: 200, endPoint x: 277, endPoint y: 180, distance: 52.1
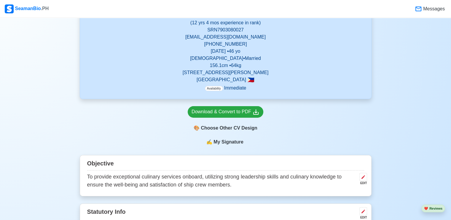
scroll to position [117, 0]
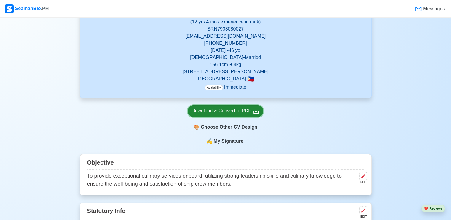
click at [220, 109] on div "Download & Convert to PDF" at bounding box center [226, 110] width 68 height 7
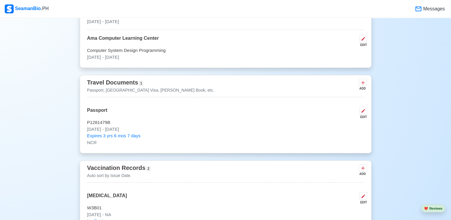
scroll to position [410, 0]
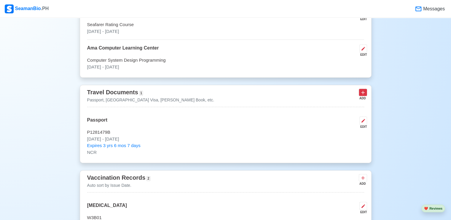
click at [363, 93] on icon at bounding box center [363, 93] width 6 height 6
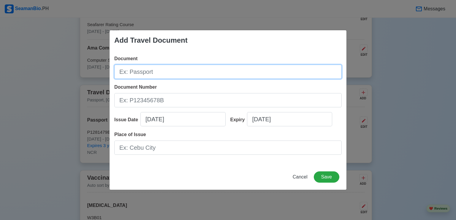
click at [176, 76] on input "Document" at bounding box center [227, 72] width 227 height 14
click at [160, 74] on input "Document" at bounding box center [227, 72] width 227 height 14
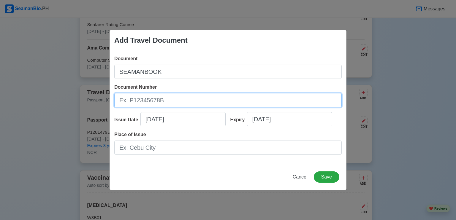
click at [140, 101] on input "Document Number" at bounding box center [227, 100] width 227 height 14
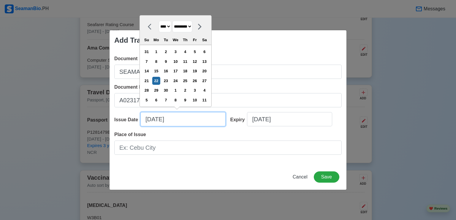
click at [175, 120] on input "[DATE]" at bounding box center [182, 119] width 85 height 14
click at [157, 120] on input "[DATE]" at bounding box center [182, 119] width 85 height 14
click at [150, 120] on input "[DATE]" at bounding box center [182, 119] width 85 height 14
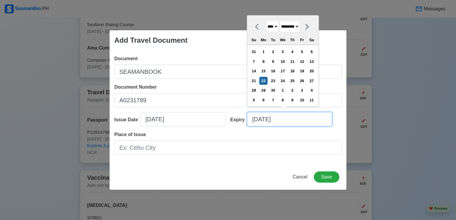
click at [258, 119] on input "[DATE]" at bounding box center [289, 119] width 85 height 14
click at [286, 121] on input "[DATE]" at bounding box center [289, 119] width 85 height 14
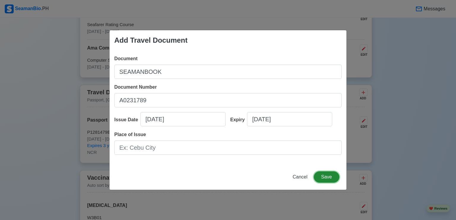
click at [325, 178] on button "Save" at bounding box center [327, 177] width 26 height 11
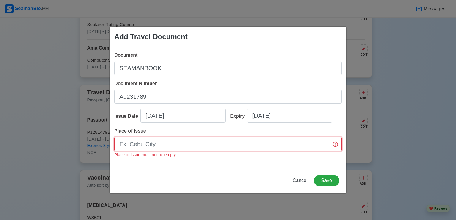
click at [232, 144] on input "Place of Issue" at bounding box center [227, 144] width 227 height 14
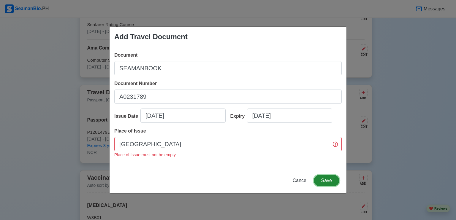
click at [326, 179] on button "Save" at bounding box center [327, 180] width 26 height 11
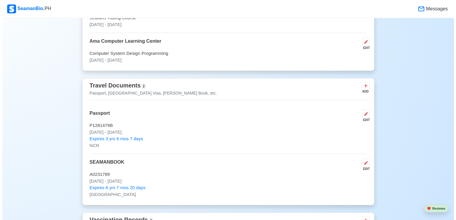
scroll to position [416, 0]
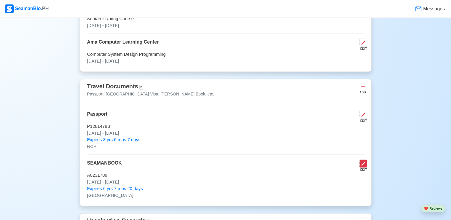
click at [363, 161] on icon at bounding box center [363, 163] width 5 height 5
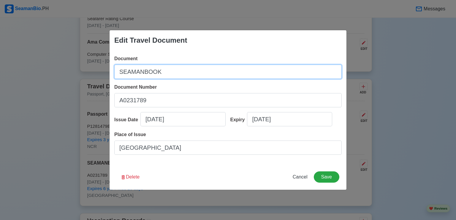
click at [144, 72] on input "SEAMANBOOK" at bounding box center [227, 72] width 227 height 14
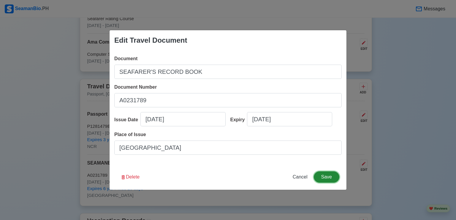
click at [328, 178] on button "Save" at bounding box center [327, 177] width 26 height 11
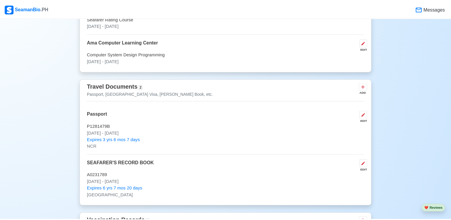
scroll to position [415, 0]
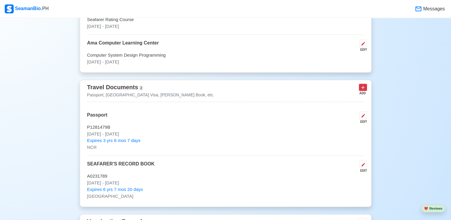
click at [364, 88] on icon at bounding box center [363, 88] width 4 height 4
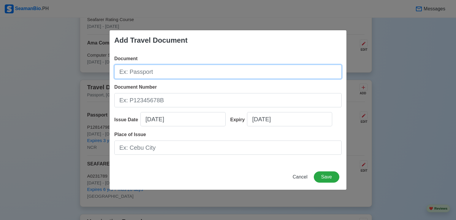
click at [185, 72] on input "Document" at bounding box center [227, 72] width 227 height 14
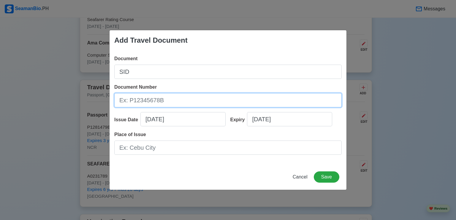
click at [152, 98] on input "Document Number" at bounding box center [227, 100] width 227 height 14
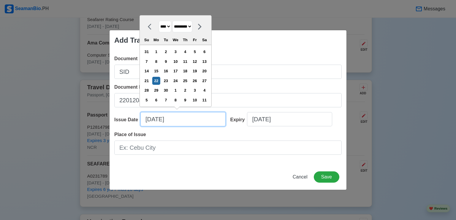
click at [150, 118] on input "[DATE]" at bounding box center [182, 119] width 85 height 14
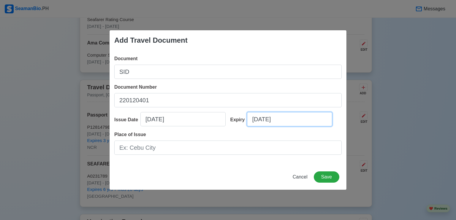
click at [285, 121] on input "[DATE]" at bounding box center [289, 119] width 85 height 14
click at [323, 177] on button "Save" at bounding box center [327, 177] width 26 height 11
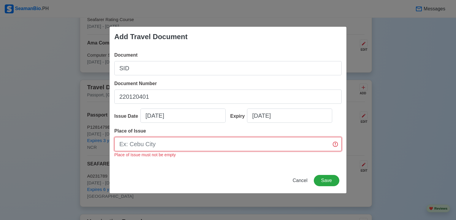
click at [252, 146] on input "Place of Issue" at bounding box center [227, 144] width 227 height 14
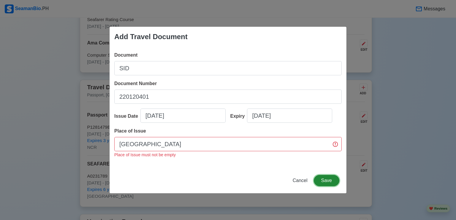
click at [325, 179] on button "Save" at bounding box center [327, 180] width 26 height 11
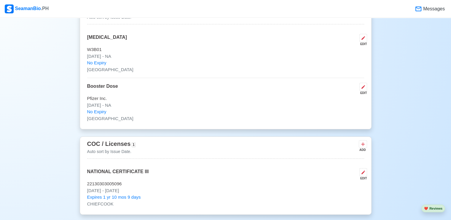
scroll to position [637, 0]
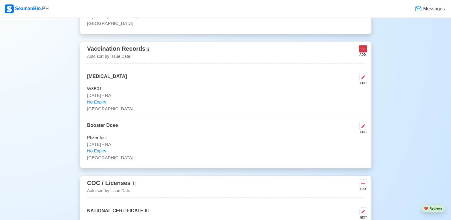
click at [362, 50] on icon at bounding box center [363, 49] width 6 height 6
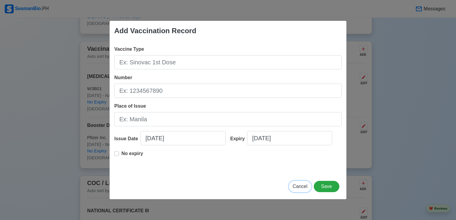
click at [302, 185] on span "Cancel" at bounding box center [300, 186] width 15 height 5
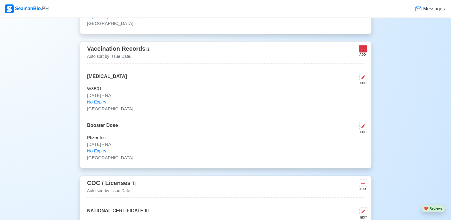
click at [363, 50] on icon at bounding box center [363, 49] width 4 height 4
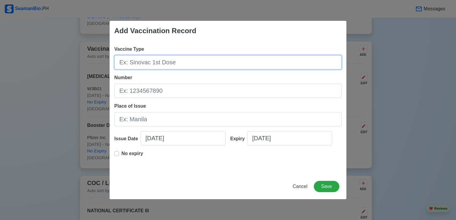
click at [164, 60] on input "Vaccine Type" at bounding box center [227, 62] width 227 height 14
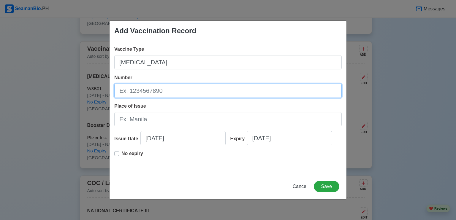
click at [145, 95] on input "Number" at bounding box center [227, 91] width 227 height 14
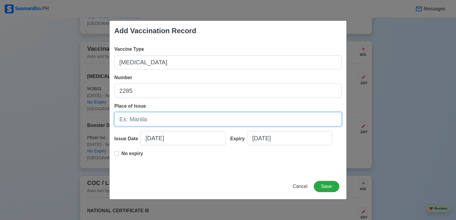
click at [132, 119] on input "Place of Issue" at bounding box center [227, 119] width 227 height 14
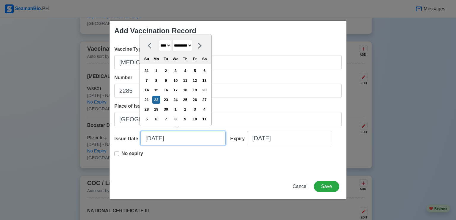
click at [177, 139] on input "[DATE]" at bounding box center [182, 138] width 85 height 14
click at [160, 137] on input "[DATE]" at bounding box center [182, 138] width 85 height 14
click at [152, 139] on input "[DATE]" at bounding box center [182, 138] width 85 height 14
click at [150, 139] on input "[DATE]" at bounding box center [182, 138] width 85 height 14
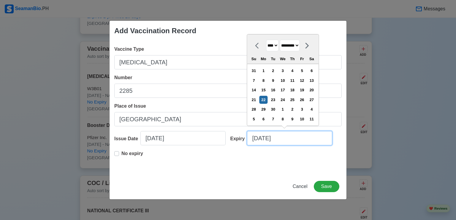
click at [285, 139] on input "[DATE]" at bounding box center [289, 138] width 85 height 14
click at [121, 153] on label "No expiry" at bounding box center [132, 156] width 22 height 12
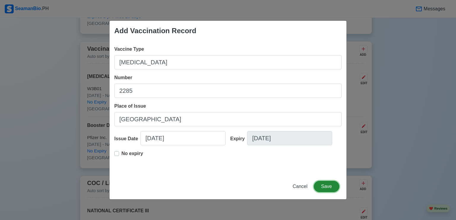
click at [328, 187] on button "Save" at bounding box center [327, 186] width 26 height 11
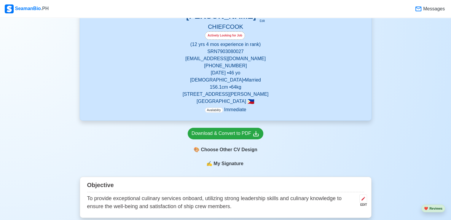
scroll to position [95, 0]
click at [220, 134] on div "Download & Convert to PDF" at bounding box center [226, 133] width 68 height 7
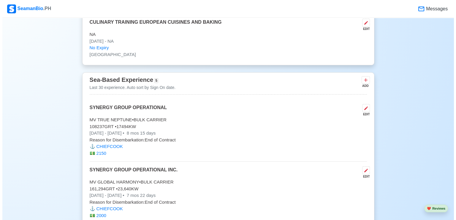
scroll to position [1012, 0]
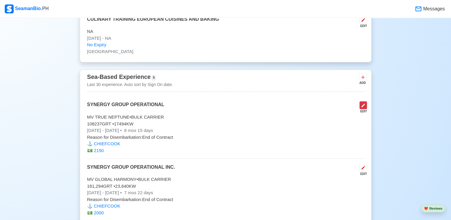
click at [363, 104] on icon at bounding box center [363, 105] width 5 height 5
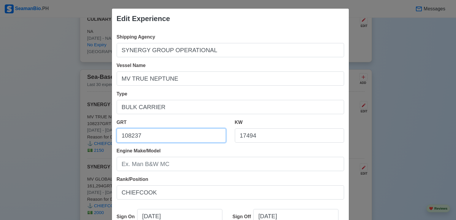
click at [127, 136] on input "108237" at bounding box center [171, 135] width 109 height 14
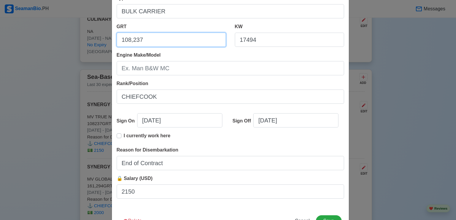
scroll to position [118, 0]
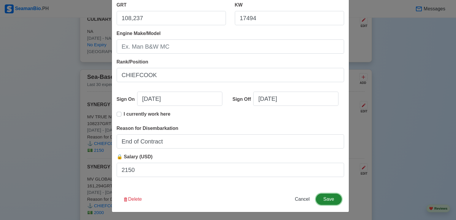
click at [329, 198] on button "Save" at bounding box center [329, 199] width 26 height 11
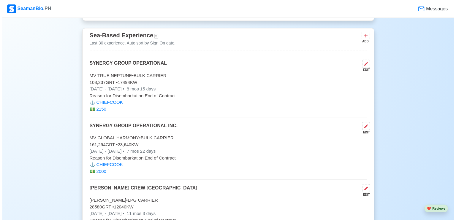
scroll to position [1054, 0]
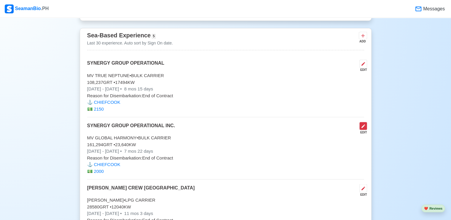
click at [363, 126] on icon at bounding box center [364, 126] width 4 height 4
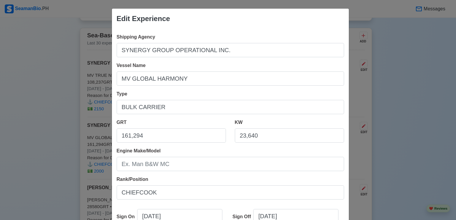
click at [382, 173] on div "Edit Experience Shipping Agency SYNERGY GROUP OPERATIONAL INC. Vessel Name MV G…" at bounding box center [228, 110] width 456 height 220
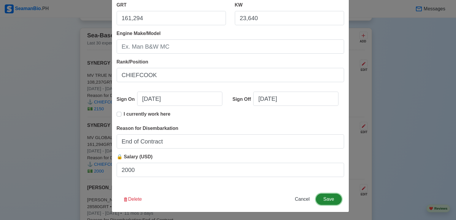
click at [324, 200] on button "Save" at bounding box center [329, 199] width 26 height 11
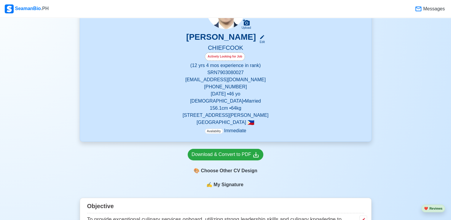
scroll to position [80, 0]
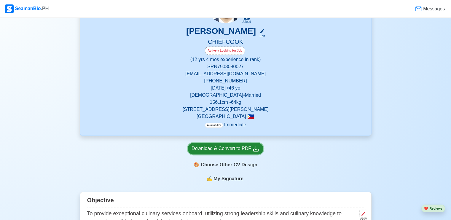
click at [210, 150] on div "Download & Convert to PDF" at bounding box center [226, 148] width 68 height 7
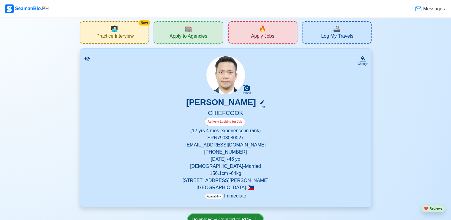
scroll to position [0, 0]
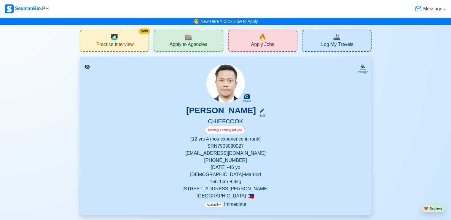
click at [185, 41] on span "🏬" at bounding box center [188, 37] width 7 height 9
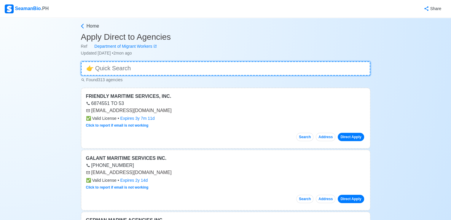
click at [150, 66] on input at bounding box center [226, 68] width 290 height 14
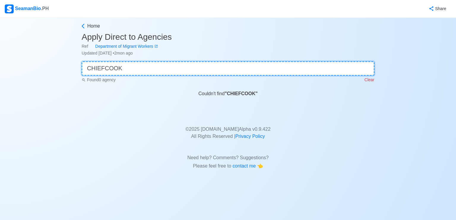
click at [150, 66] on input "CHIEFCOOK" at bounding box center [228, 68] width 293 height 14
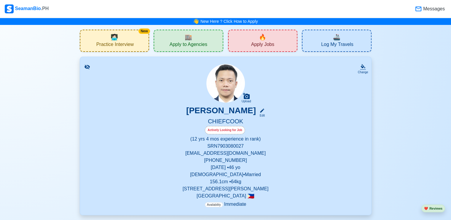
click at [253, 45] on span "Apply Jobs" at bounding box center [262, 45] width 23 height 7
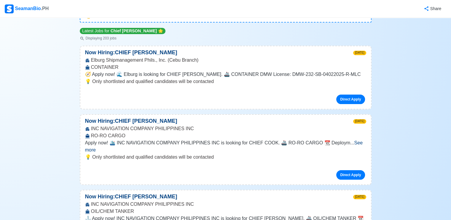
scroll to position [65, 0]
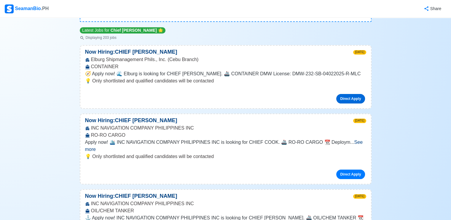
click at [348, 99] on link "Direct Apply" at bounding box center [350, 98] width 28 height 9
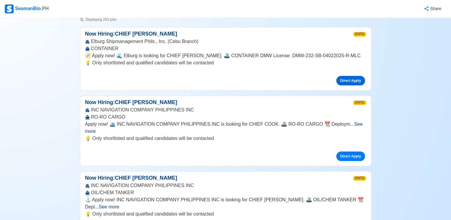
scroll to position [84, 0]
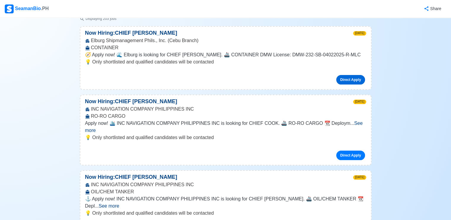
click at [344, 80] on link "Direct Apply" at bounding box center [350, 79] width 28 height 9
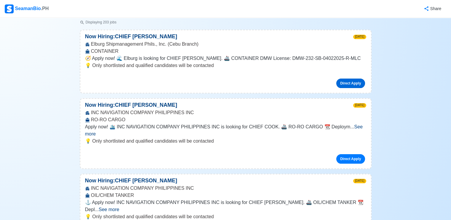
scroll to position [80, 0]
click at [353, 126] on span "See more" at bounding box center [224, 130] width 278 height 12
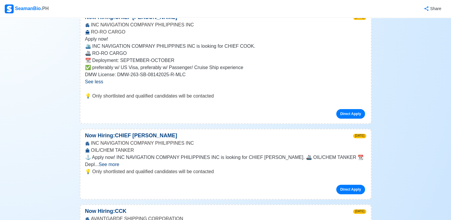
scroll to position [177, 0]
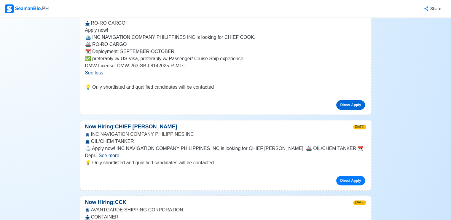
click at [350, 103] on link "Direct Apply" at bounding box center [350, 104] width 28 height 9
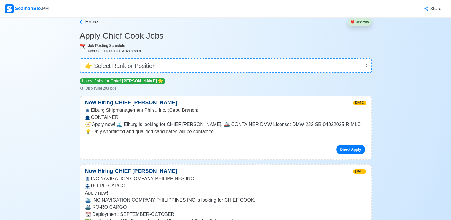
scroll to position [0, 0]
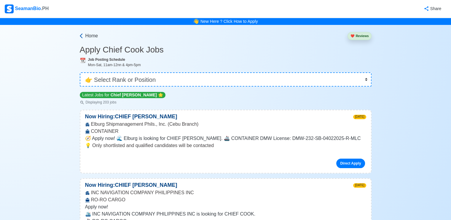
click at [94, 38] on span "Home" at bounding box center [91, 35] width 13 height 7
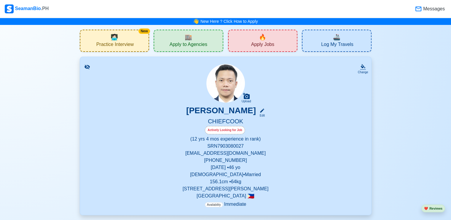
click at [189, 40] on span "🏬" at bounding box center [188, 37] width 7 height 9
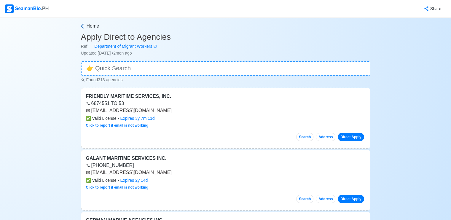
click at [92, 27] on span "Home" at bounding box center [93, 26] width 13 height 7
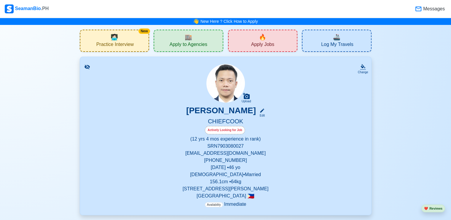
click at [342, 40] on div "🚢 Log My Travels" at bounding box center [337, 41] width 70 height 22
click at [253, 39] on div "🔥 Apply Jobs" at bounding box center [263, 41] width 70 height 22
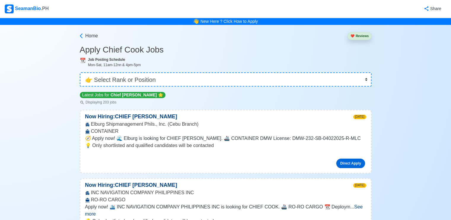
click at [346, 160] on link "Direct Apply" at bounding box center [350, 163] width 28 height 9
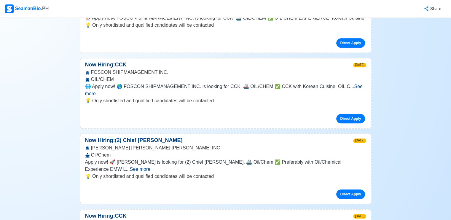
scroll to position [417, 0]
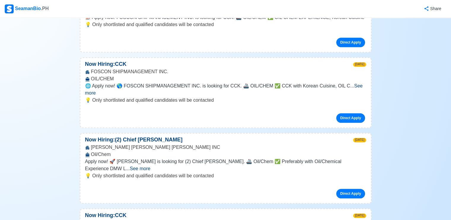
click at [150, 166] on span "See more" at bounding box center [140, 168] width 20 height 5
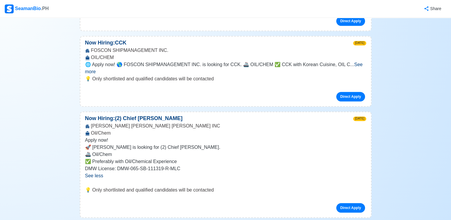
scroll to position [439, 0]
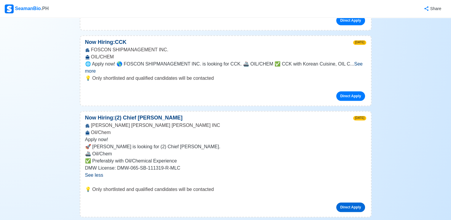
click at [344, 203] on link "Direct Apply" at bounding box center [350, 207] width 28 height 9
click at [346, 91] on link "Direct Apply" at bounding box center [350, 95] width 28 height 9
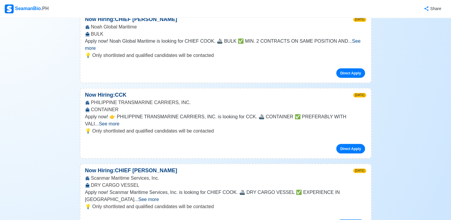
scroll to position [1164, 0]
click at [346, 144] on link "Direct Apply" at bounding box center [350, 148] width 28 height 9
click at [159, 197] on span "See more" at bounding box center [148, 199] width 20 height 5
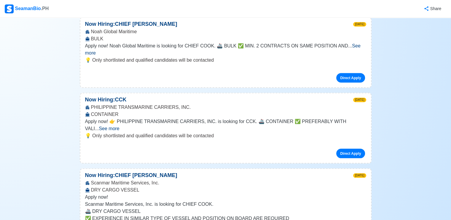
scroll to position [1158, 0]
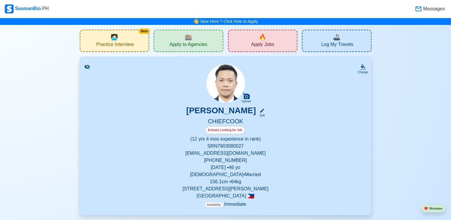
click at [119, 41] on div "New 🧑🏻‍💻 Practice Interview" at bounding box center [115, 41] width 70 height 22
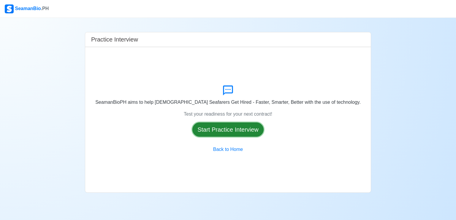
click at [242, 127] on button "Start Practice Interview" at bounding box center [227, 130] width 71 height 14
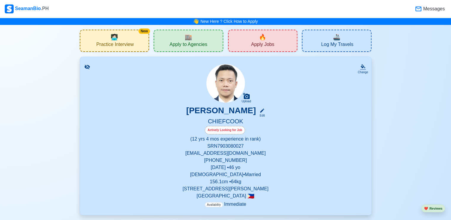
click at [253, 38] on div "🔥 Apply Jobs" at bounding box center [263, 41] width 70 height 22
click at [190, 37] on span "🏬" at bounding box center [188, 37] width 7 height 9
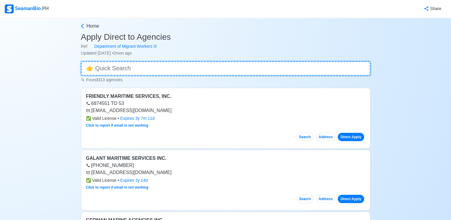
click at [143, 72] on input at bounding box center [226, 68] width 290 height 14
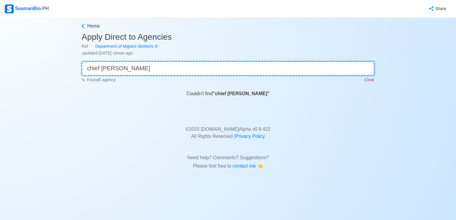
click at [133, 73] on input "chief [PERSON_NAME]" at bounding box center [228, 68] width 293 height 14
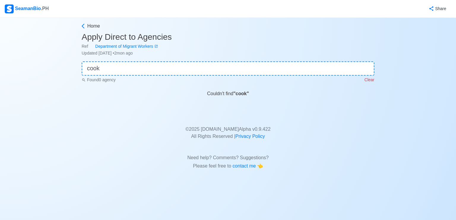
click at [369, 78] on p "Clear" at bounding box center [369, 80] width 10 height 6
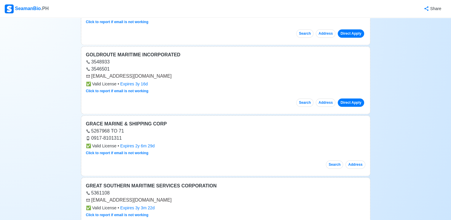
scroll to position [604, 0]
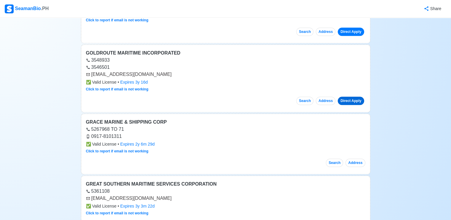
click at [353, 97] on link "Direct Apply" at bounding box center [351, 101] width 26 height 8
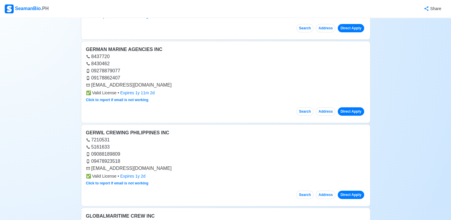
scroll to position [120, 0]
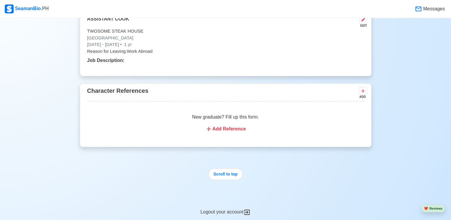
scroll to position [1507, 0]
